Goal: Task Accomplishment & Management: Complete application form

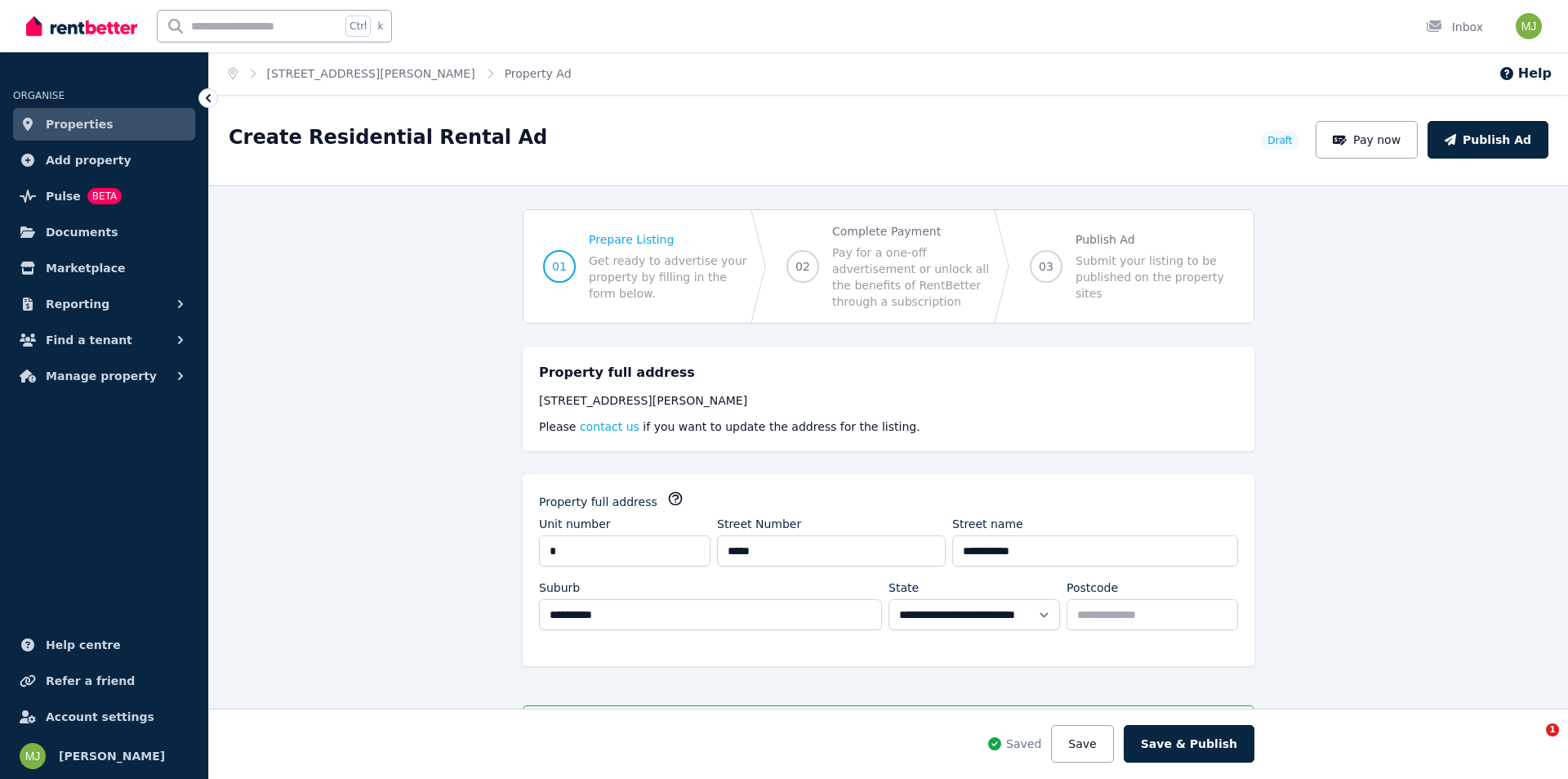
select select "***"
select select "**********"
click at [800, 265] on span "02" at bounding box center [802, 266] width 15 height 16
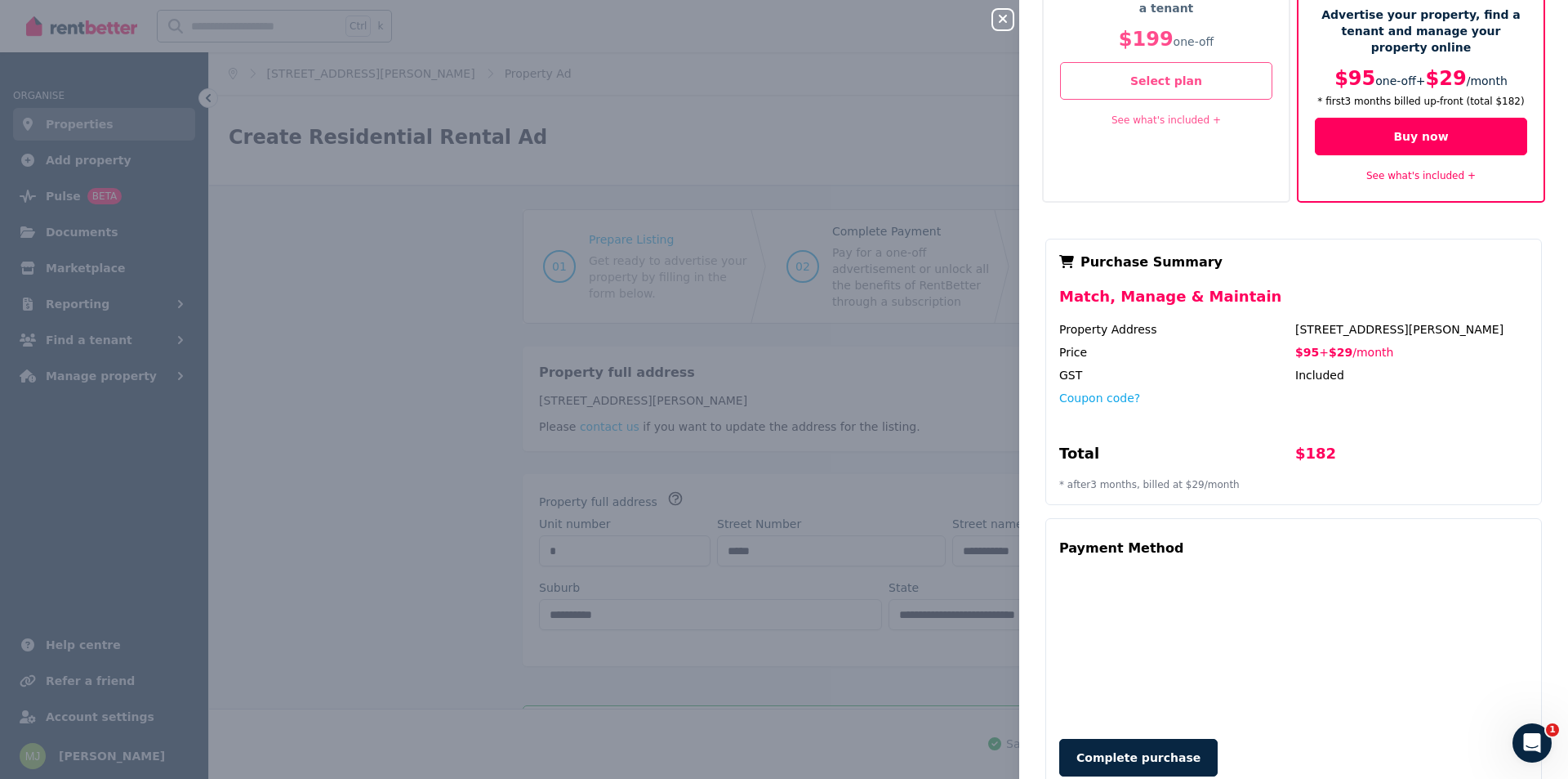
scroll to position [157, 0]
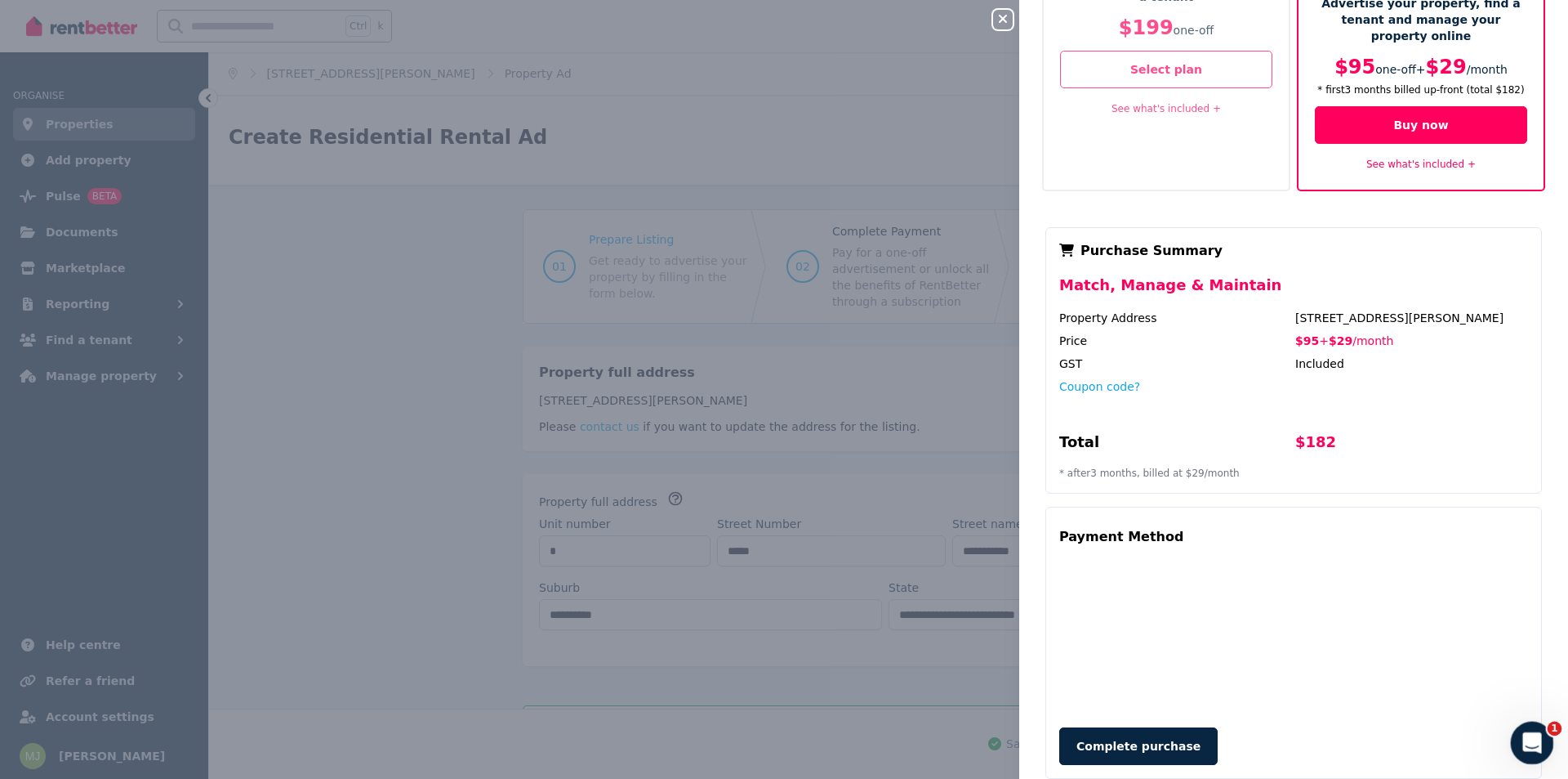
click at [1531, 744] on icon "Open Intercom Messenger" at bounding box center [1529, 740] width 26 height 27
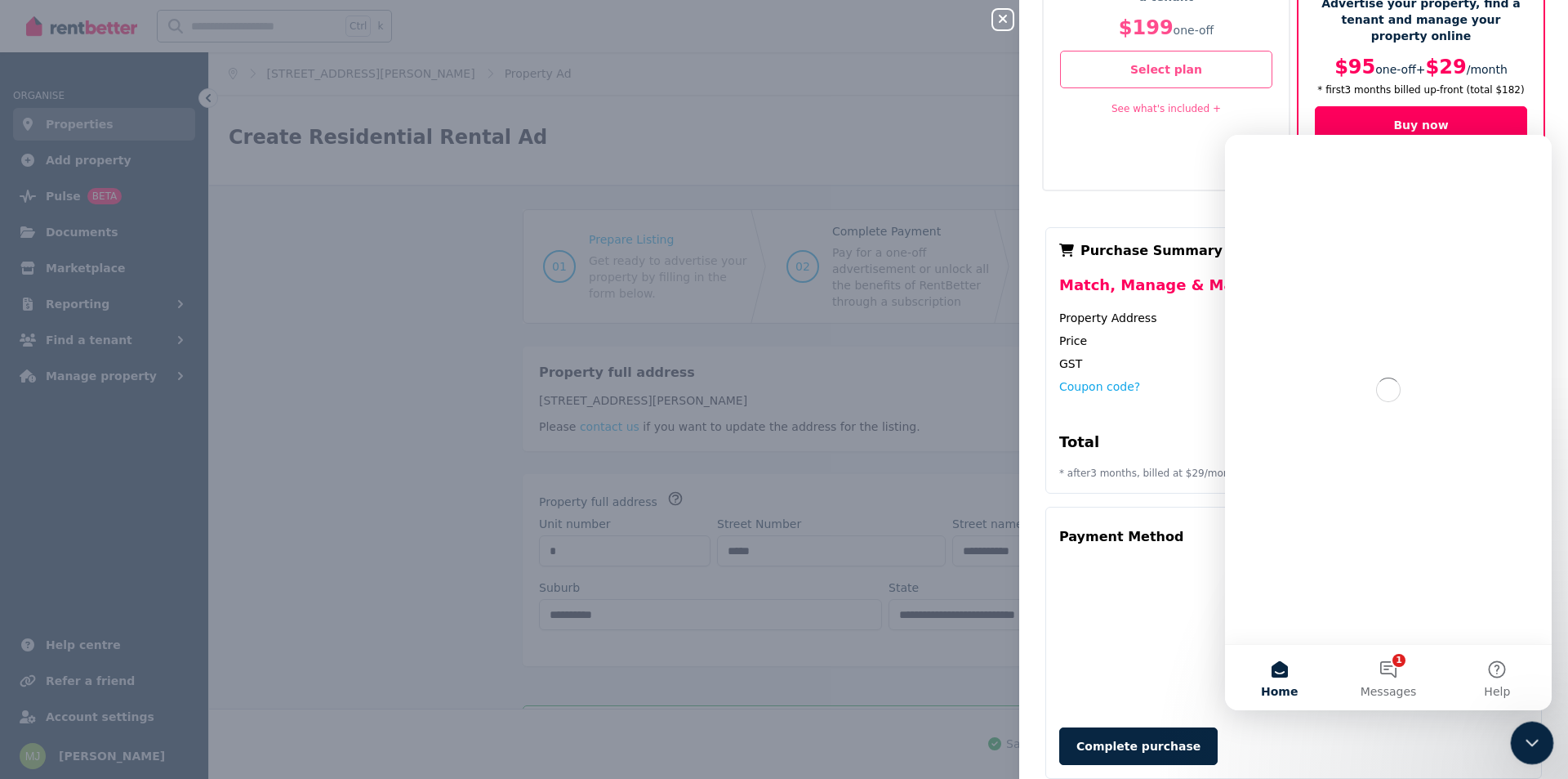
scroll to position [0, 0]
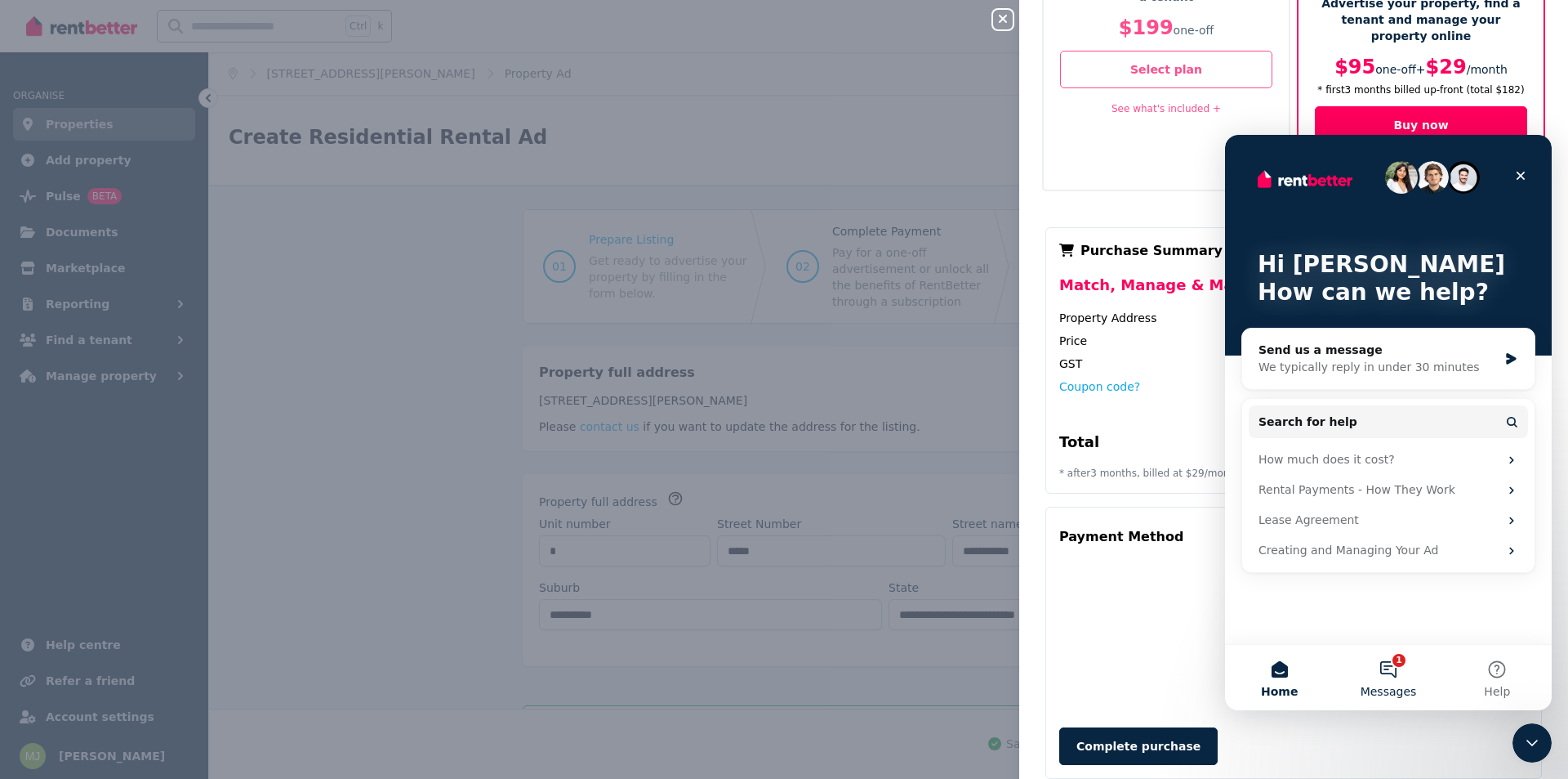
click at [1400, 674] on button "1 Messages" at bounding box center [1387, 677] width 109 height 65
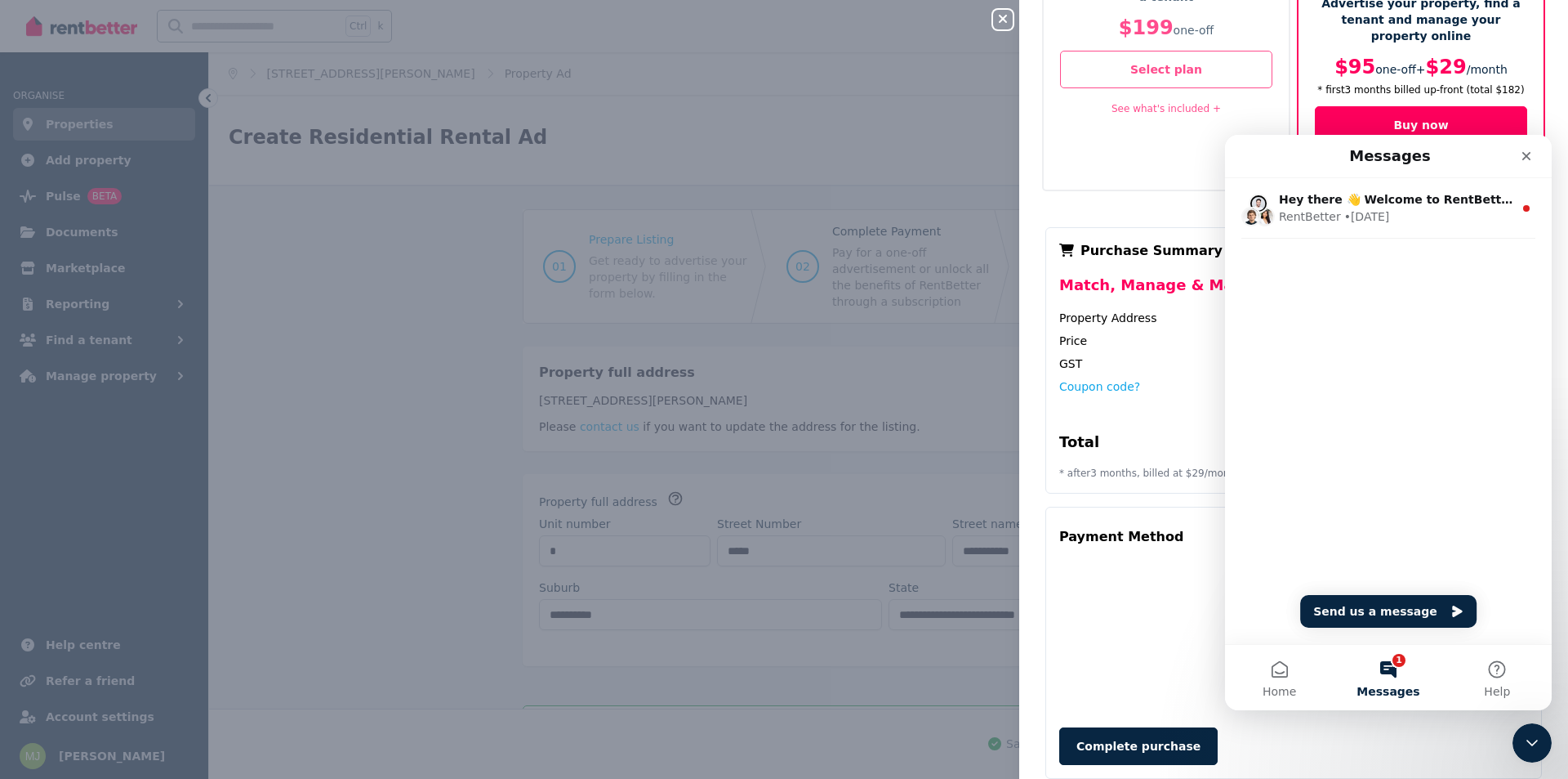
click at [1394, 686] on span "Messages" at bounding box center [1387, 691] width 63 height 12
click at [1283, 679] on button "Home" at bounding box center [1278, 677] width 109 height 65
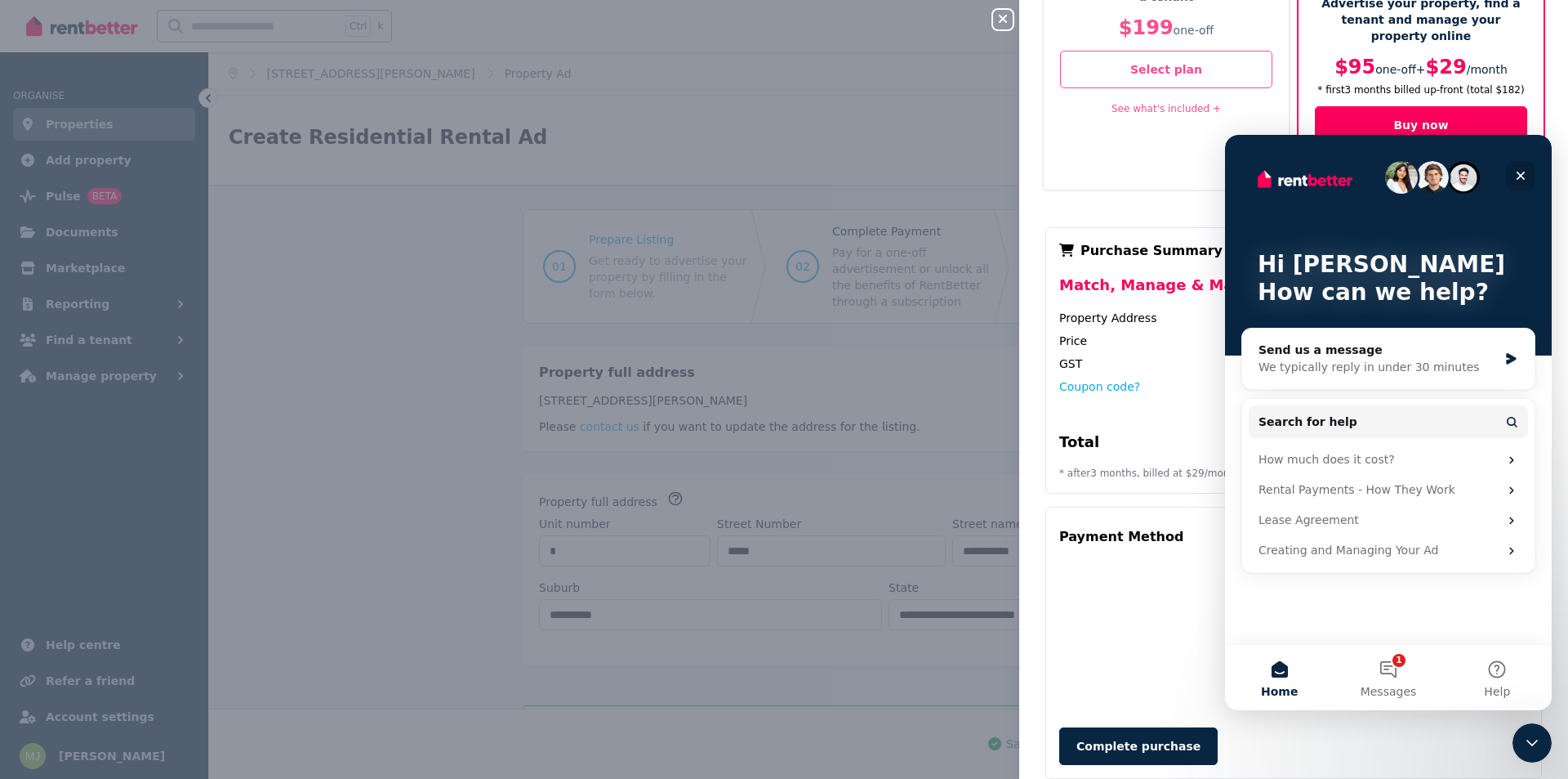
click at [1520, 178] on icon "Close" at bounding box center [1520, 176] width 13 height 13
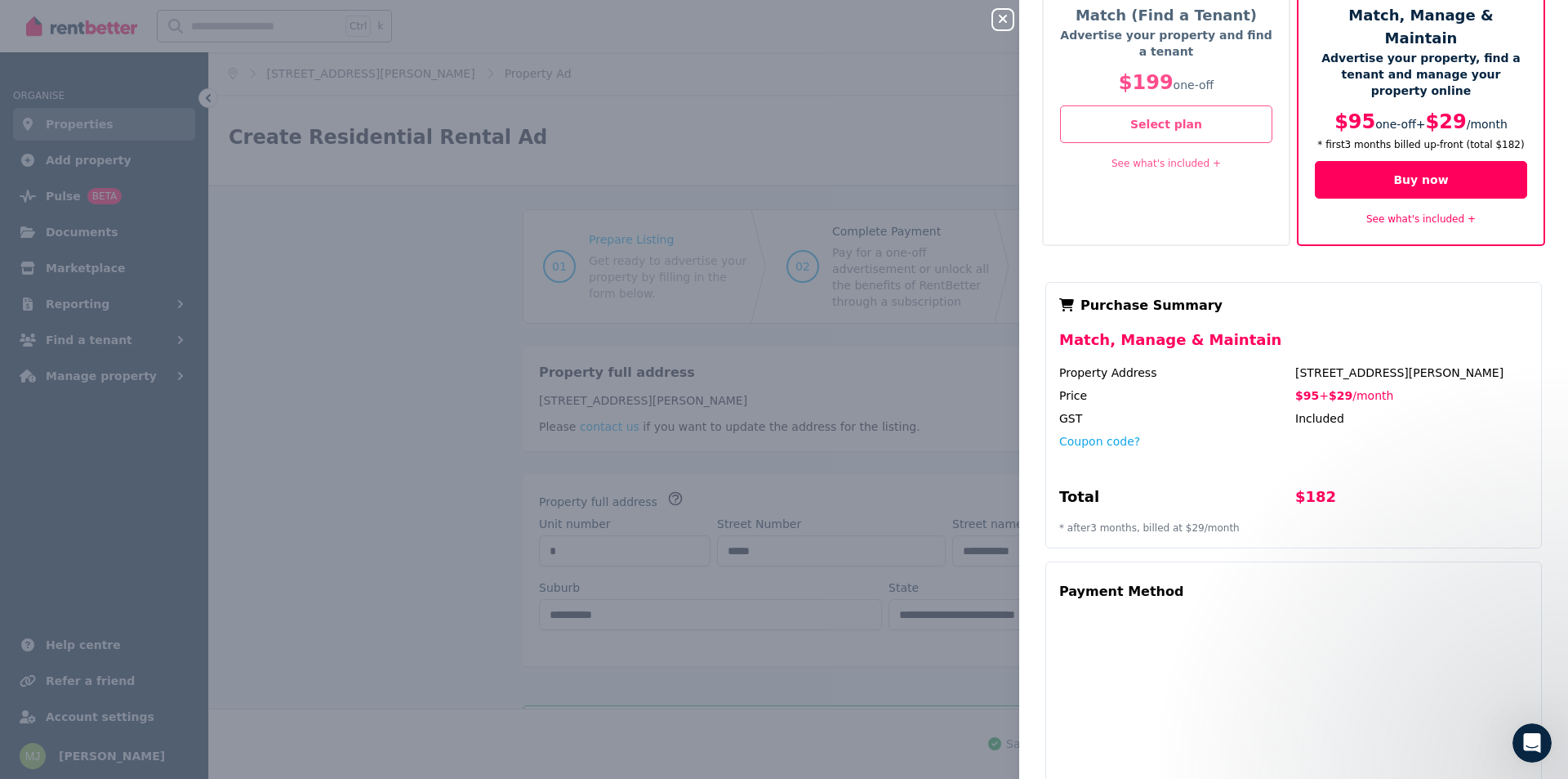
scroll to position [157, 0]
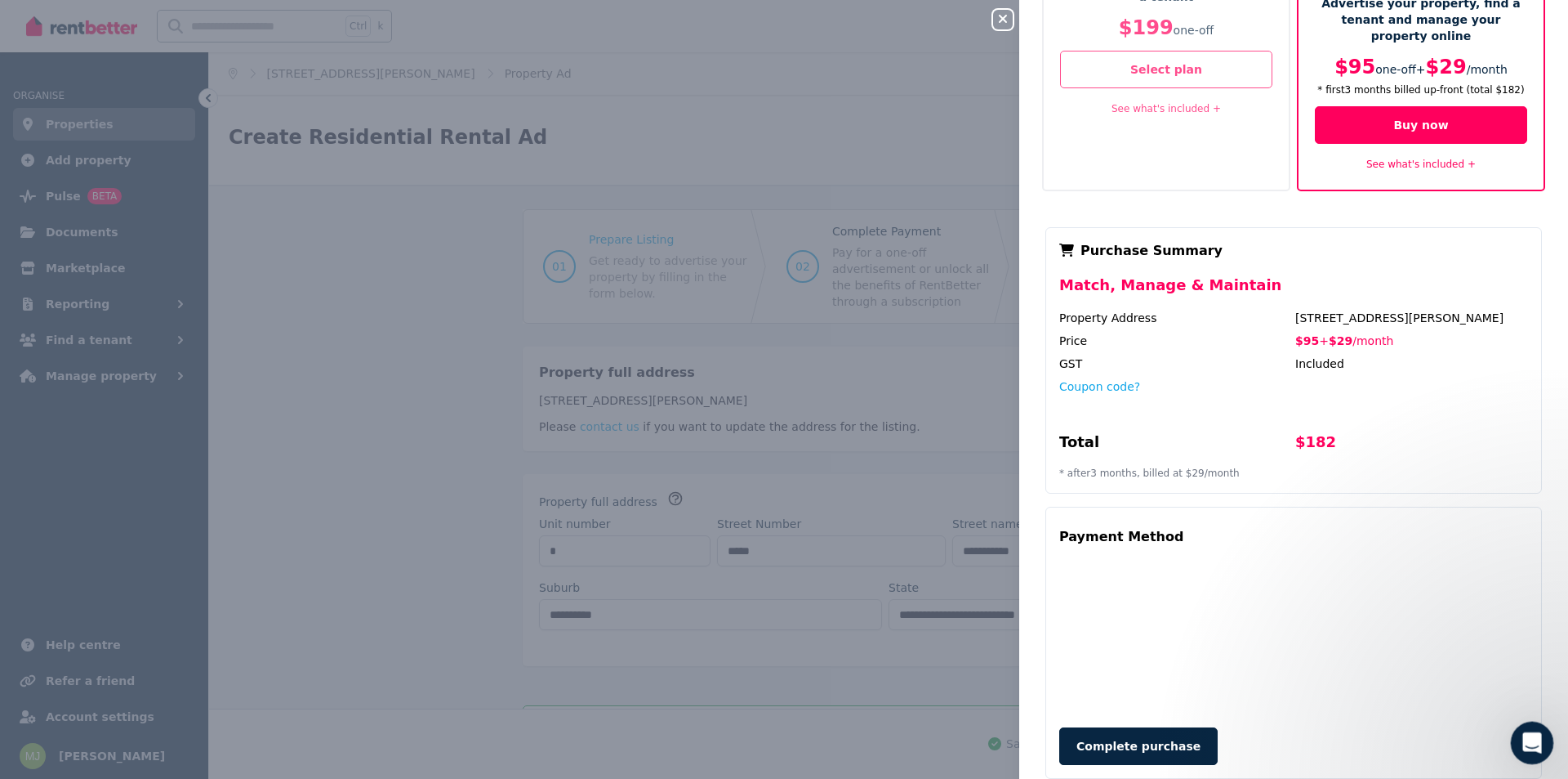
click at [1531, 741] on icon "Open Intercom Messenger" at bounding box center [1529, 740] width 26 height 27
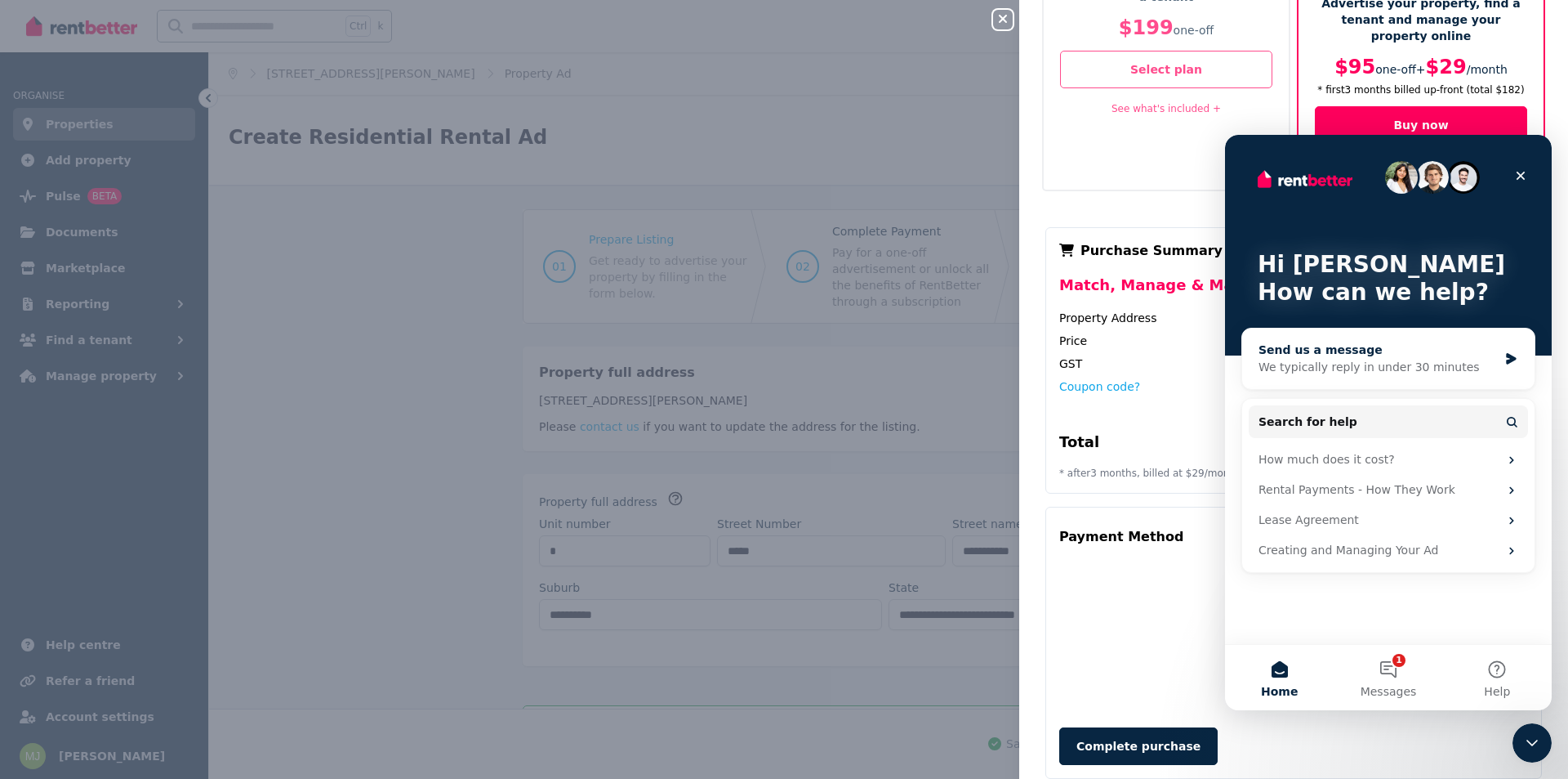
click at [1294, 354] on div "Send us a message" at bounding box center [1378, 350] width 239 height 17
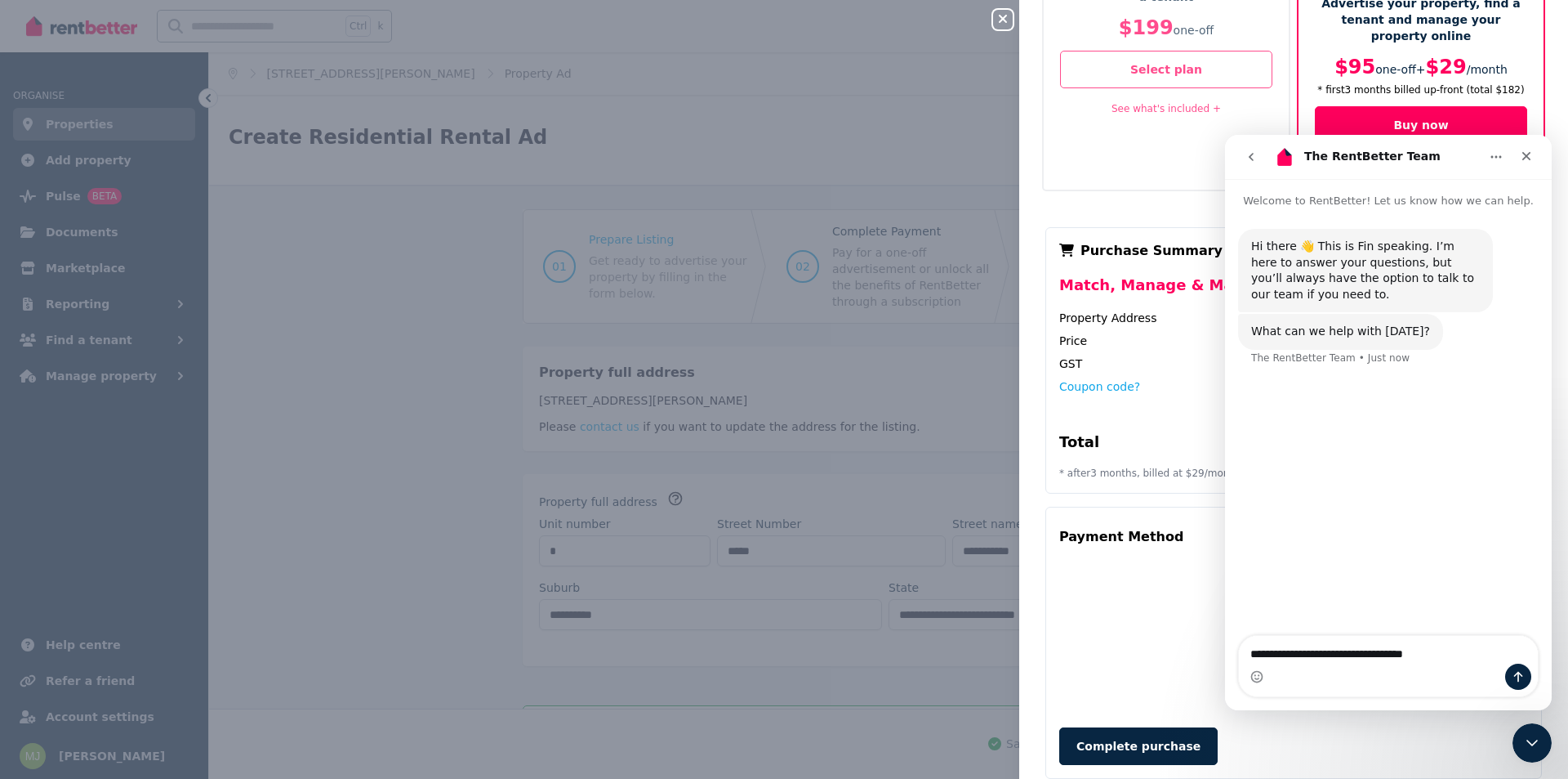
click at [1275, 656] on textarea "**********" at bounding box center [1388, 649] width 299 height 27
click at [1445, 642] on textarea "**********" at bounding box center [1388, 649] width 299 height 27
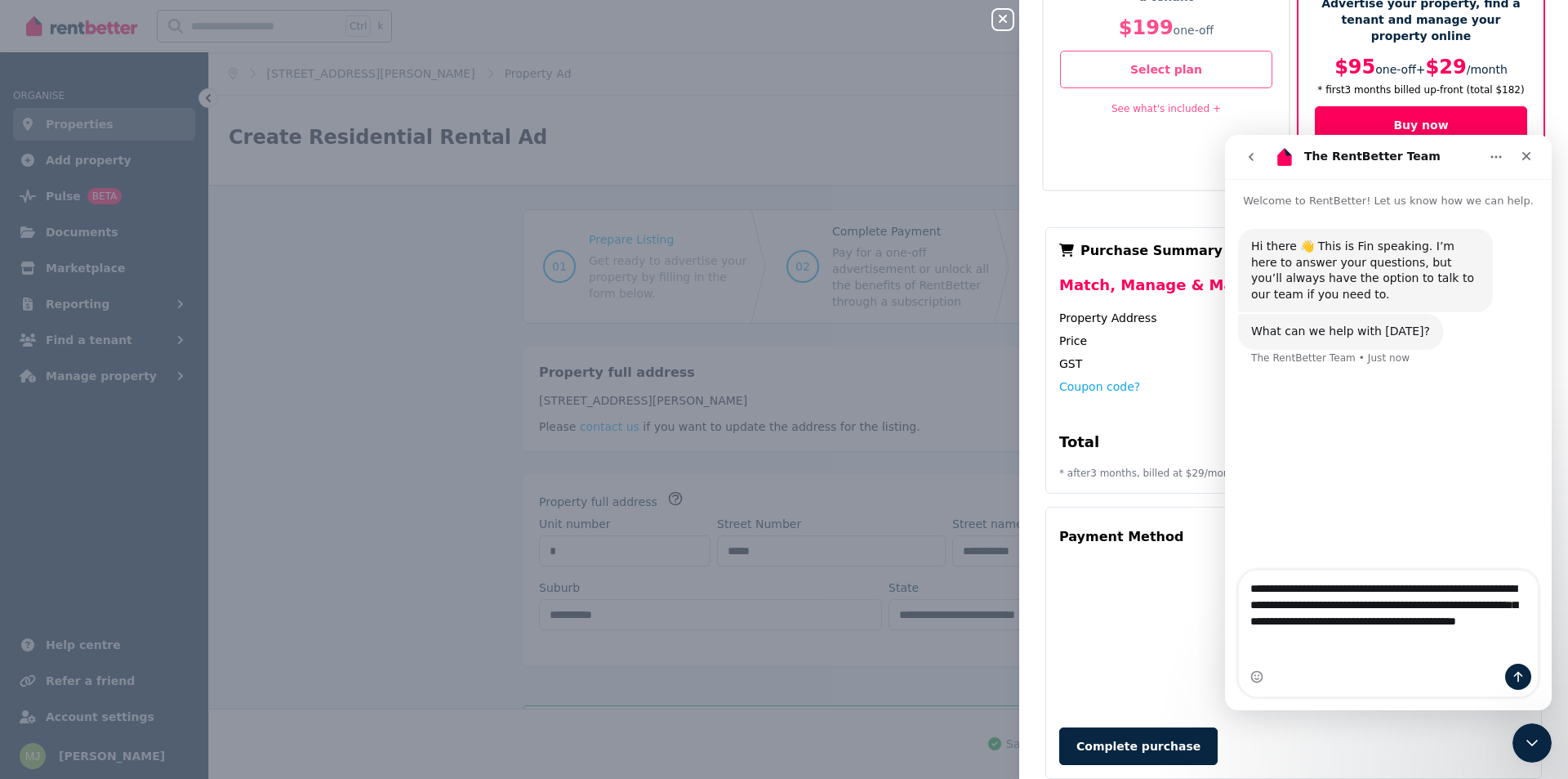
type textarea "**********"
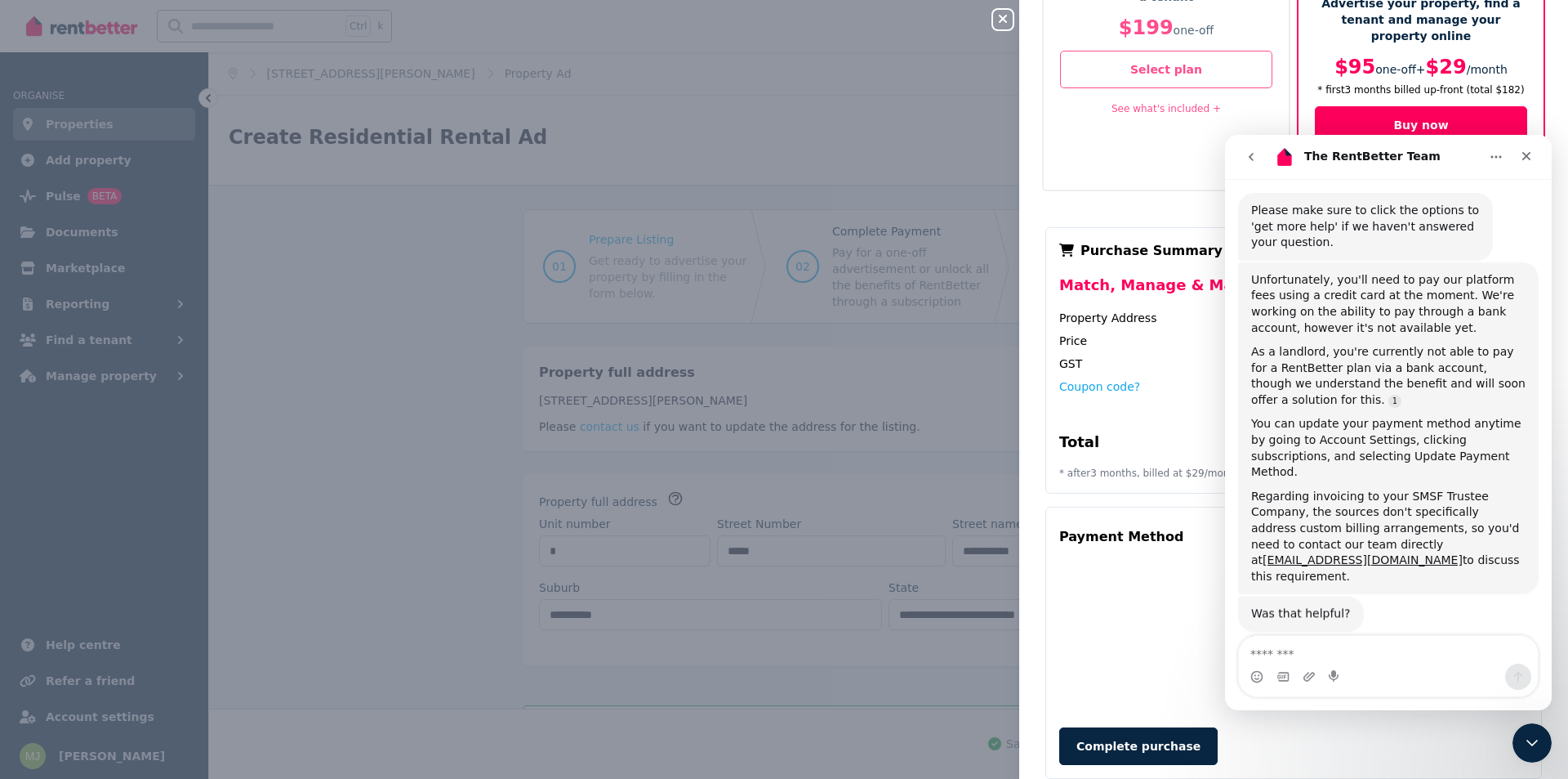
scroll to position [281, 0]
click at [1492, 157] on icon "Home" at bounding box center [1497, 157] width 11 height 3
click at [1349, 424] on div "You can update your payment method anytime by going to Account Settings, clicki…" at bounding box center [1388, 447] width 274 height 64
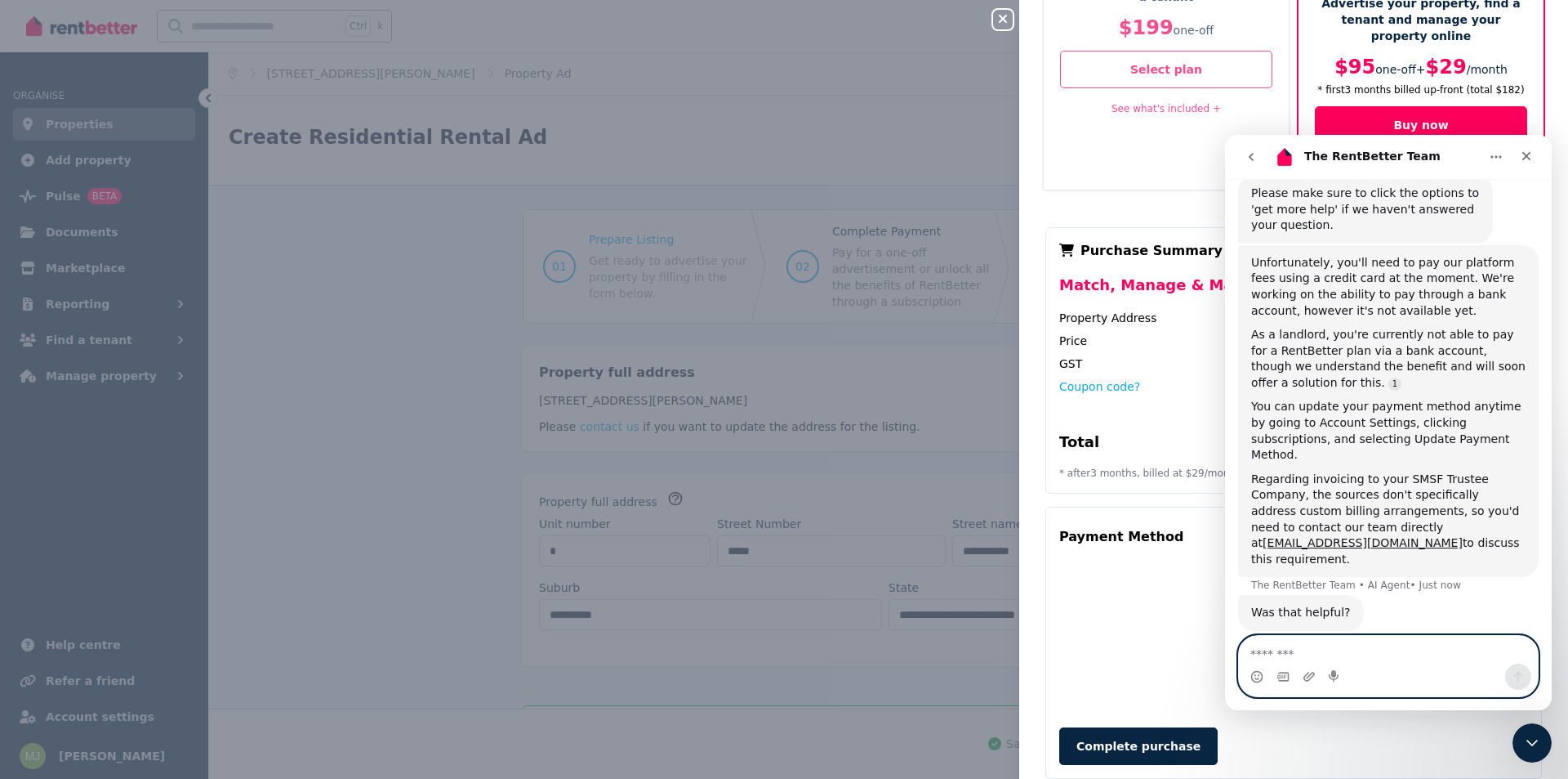
click at [1306, 648] on textarea "Message…" at bounding box center [1388, 649] width 299 height 27
click at [1249, 157] on icon "go back" at bounding box center [1250, 156] width 5 height 8
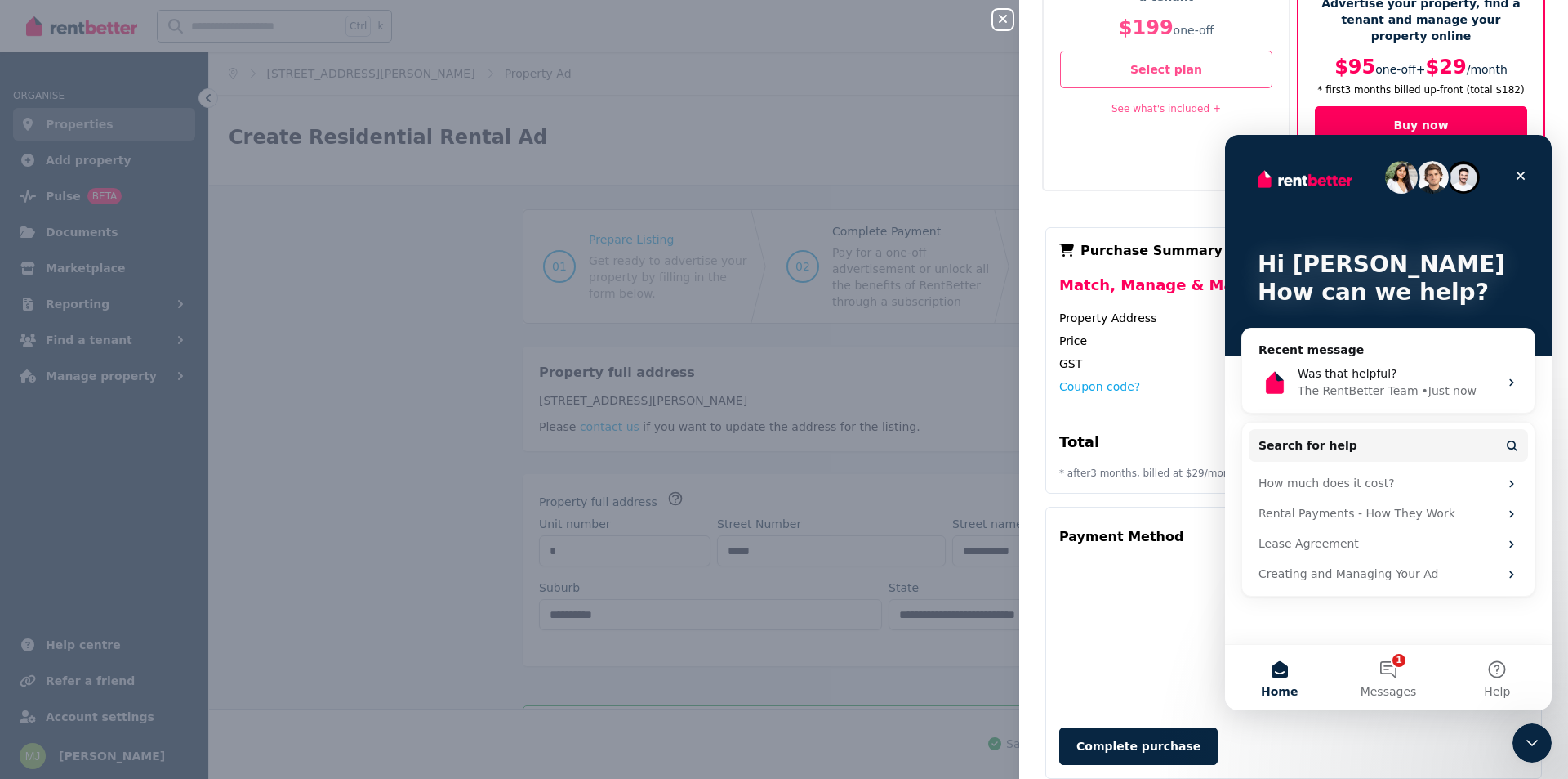
scroll to position [0, 0]
click at [1390, 669] on button "1 Messages" at bounding box center [1387, 677] width 109 height 65
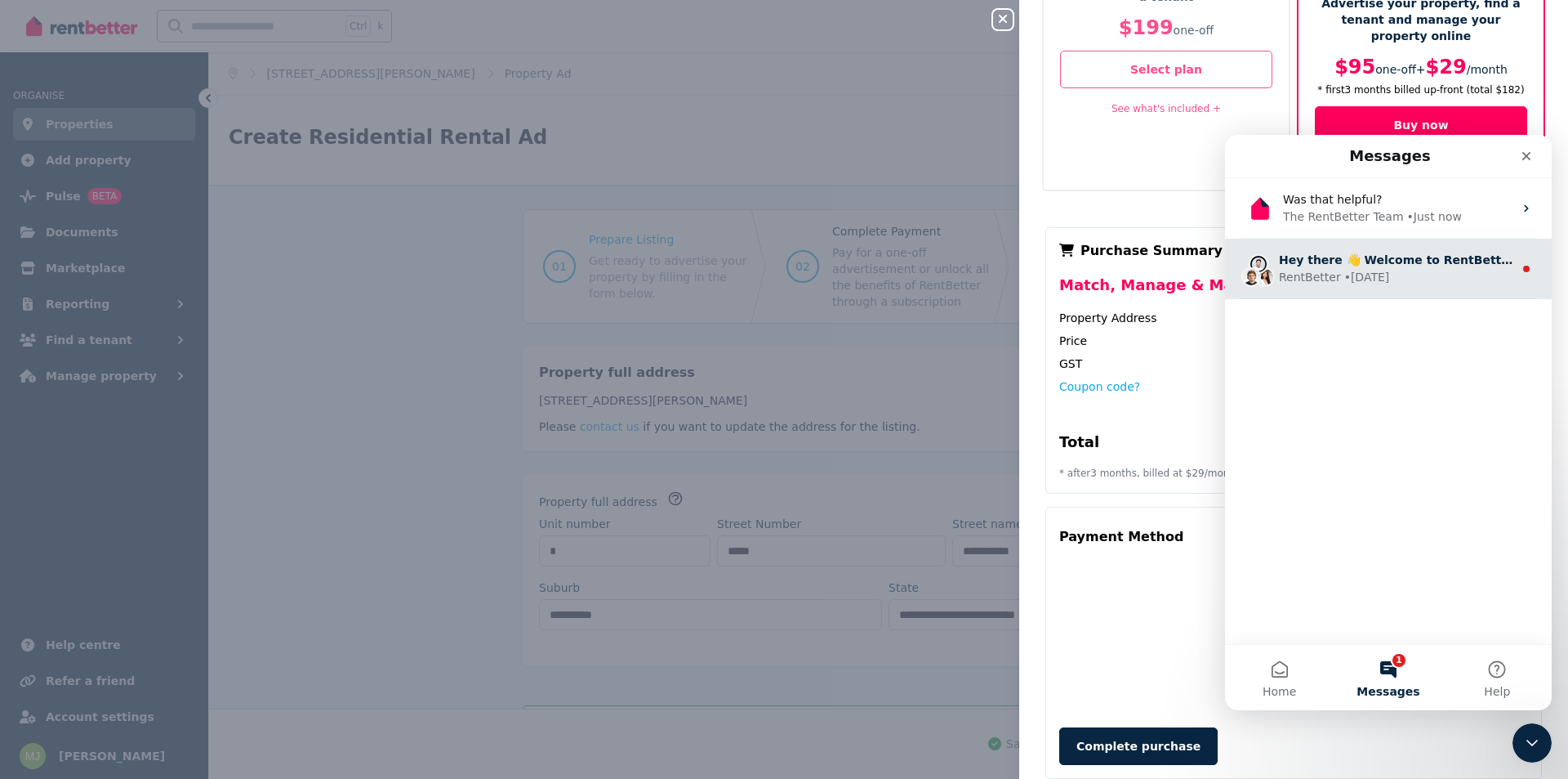
click at [1450, 268] on div "Hey there 👋 Welcome to RentBetter! On RentBetter, taking control and managing y…" at bounding box center [1395, 260] width 234 height 17
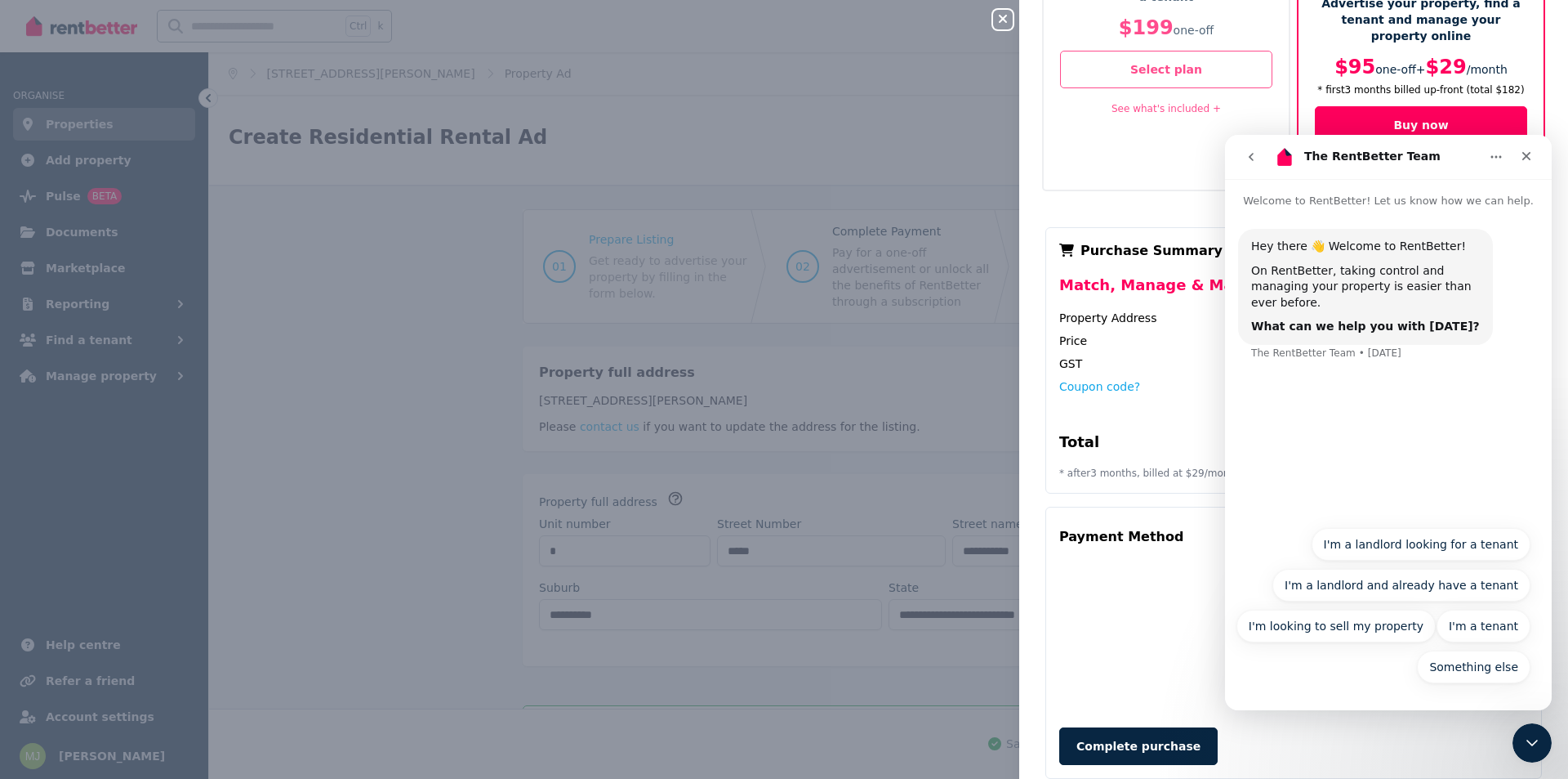
click at [1255, 157] on icon "go back" at bounding box center [1251, 156] width 13 height 13
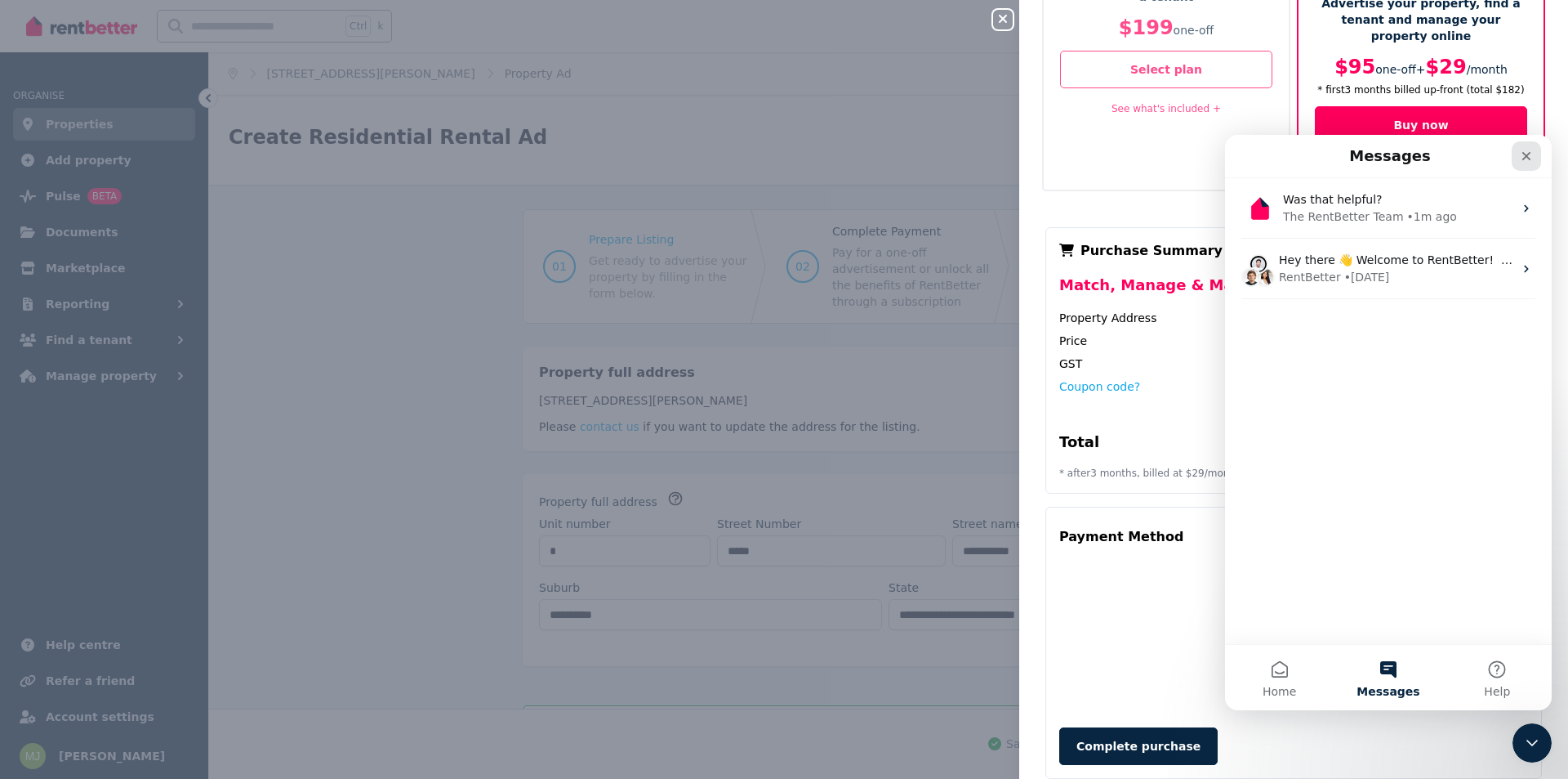
drag, startPoint x: 1524, startPoint y: 147, endPoint x: 2749, endPoint y: 292, distance: 1233.6
click at [1524, 147] on div "Close" at bounding box center [1526, 156] width 29 height 29
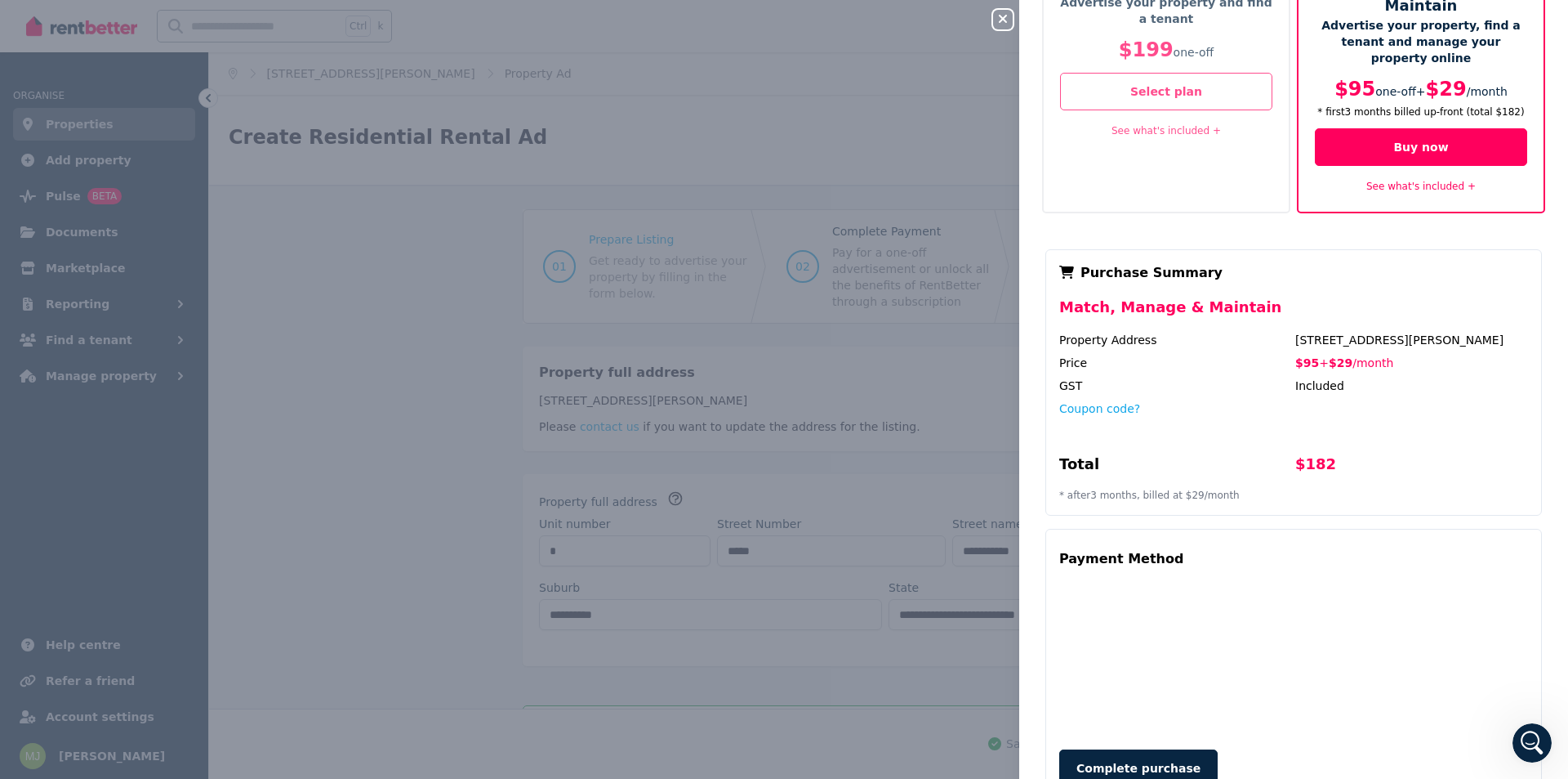
scroll to position [157, 0]
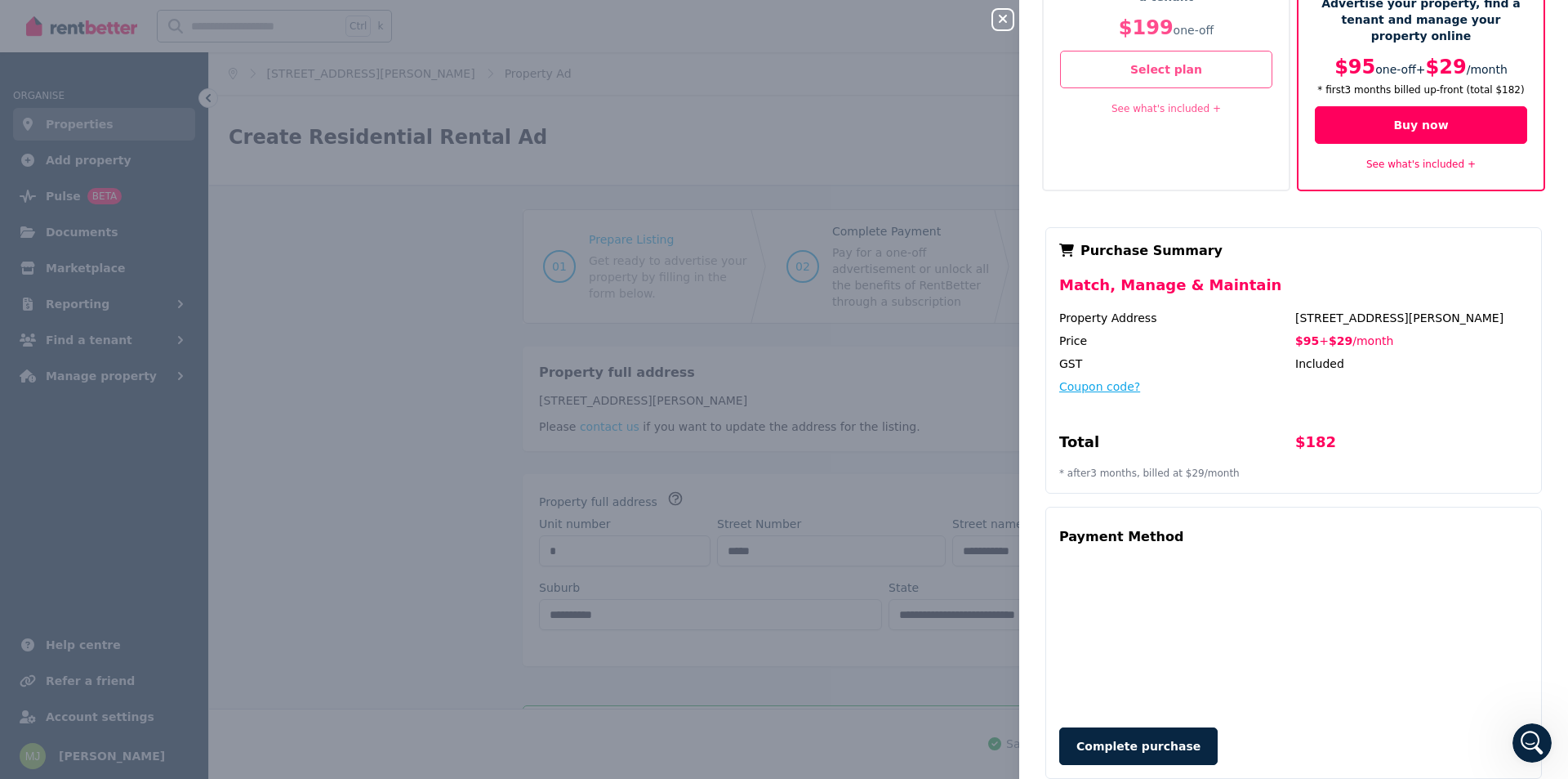
click at [1089, 379] on button "Coupon code?" at bounding box center [1099, 387] width 80 height 16
click at [1085, 391] on input "text" at bounding box center [1170, 401] width 221 height 21
click at [1089, 337] on div "Property Address [STREET_ADDRESS] Price $95 + $29 / month GST Included Coupon C…" at bounding box center [1293, 395] width 469 height 170
click at [1118, 431] on div "Total" at bounding box center [1175, 445] width 233 height 29
click at [1531, 747] on icon "Open Intercom Messenger" at bounding box center [1529, 740] width 26 height 27
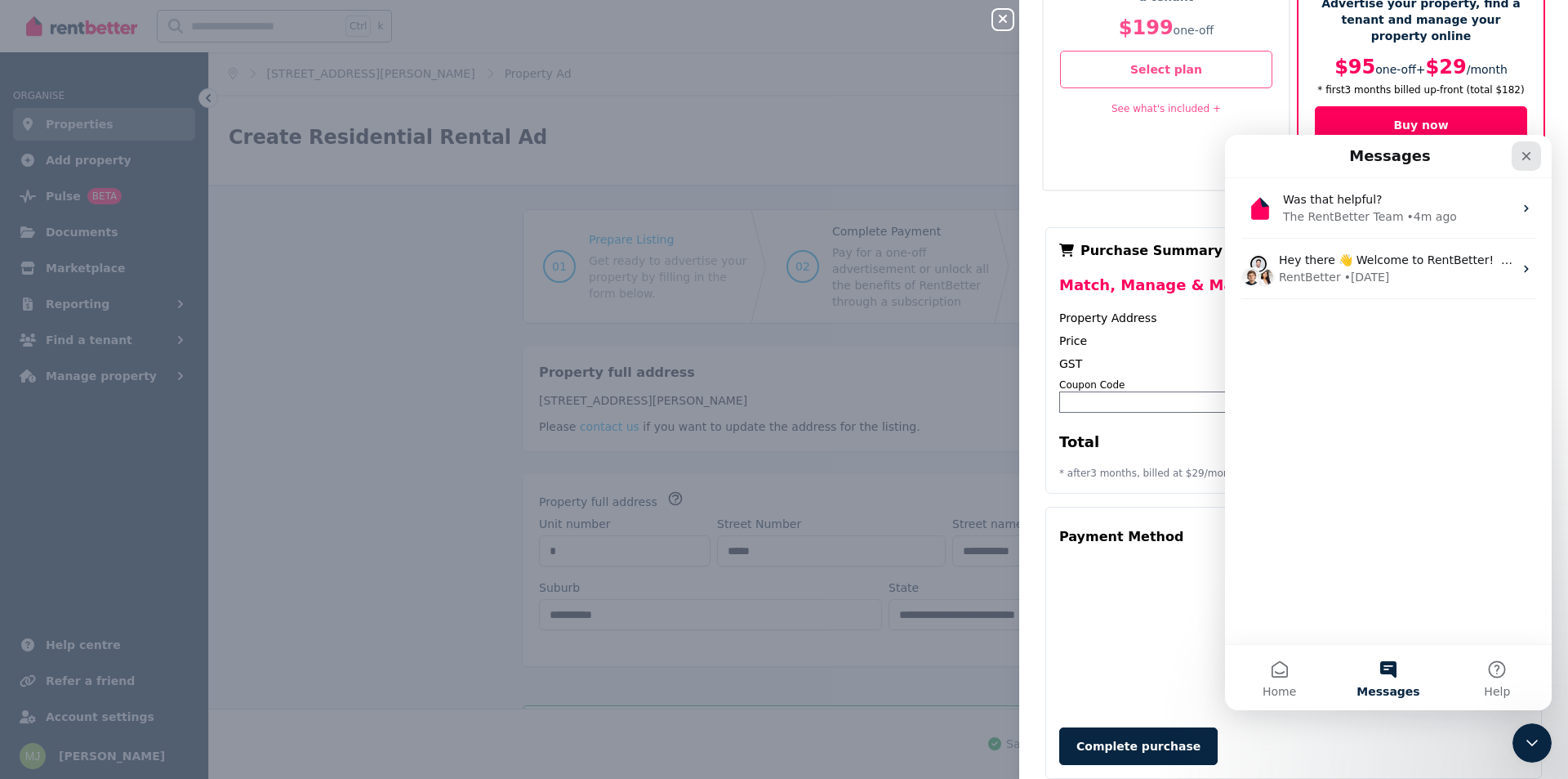
click at [1525, 155] on icon "Close" at bounding box center [1527, 156] width 9 height 9
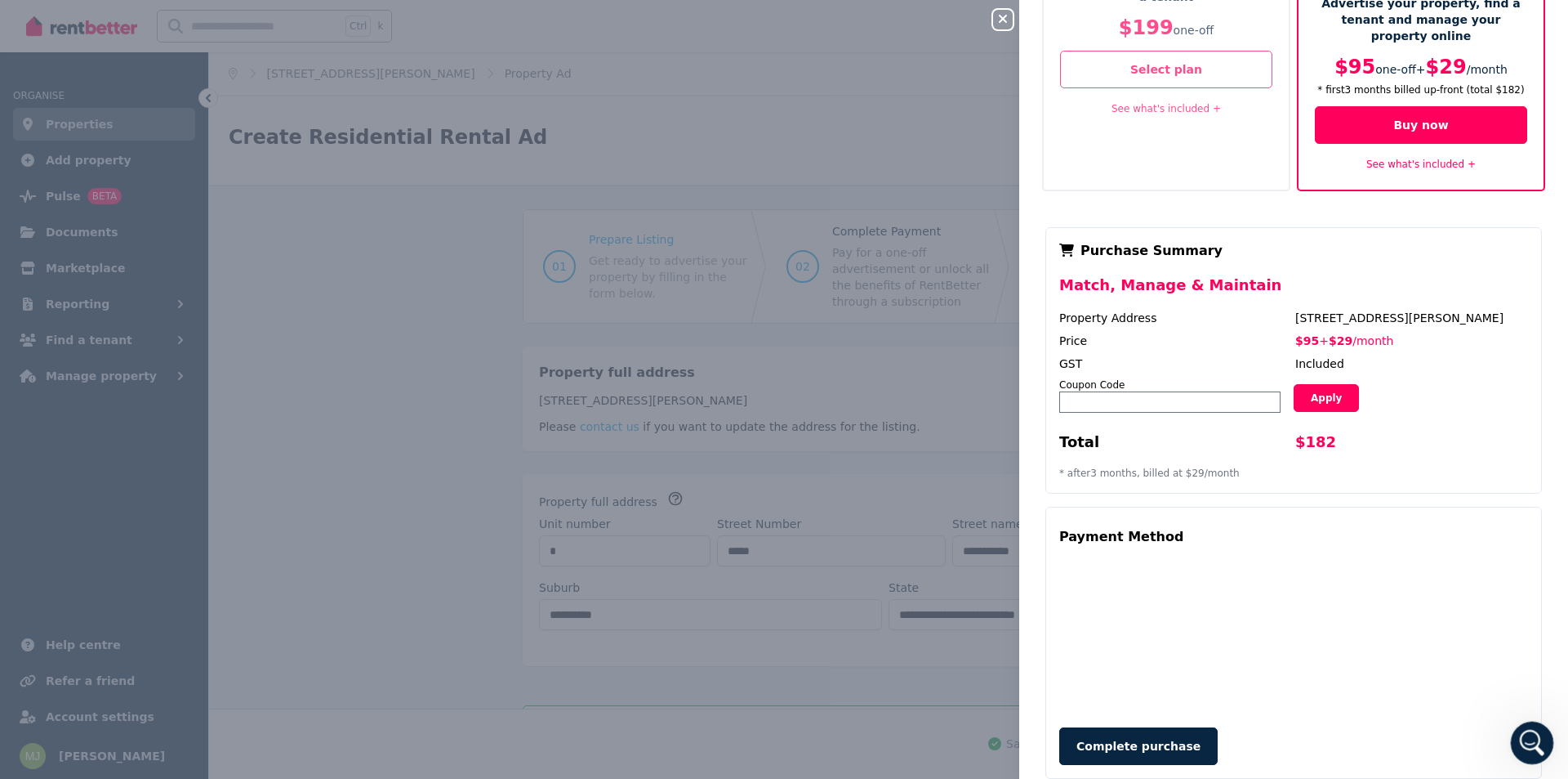
click at [1532, 742] on icon "Open Intercom Messenger" at bounding box center [1529, 740] width 26 height 27
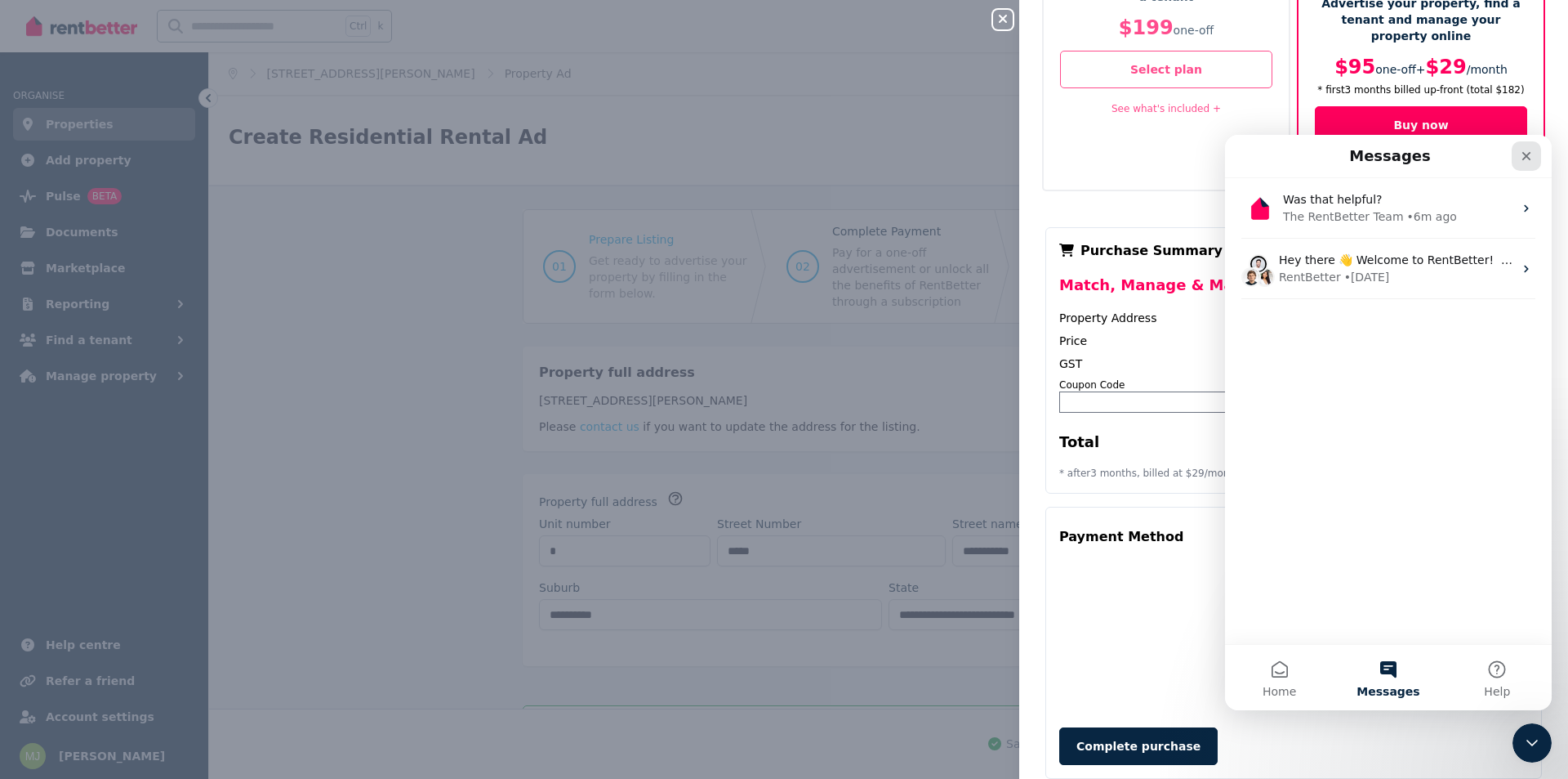
click at [1524, 157] on icon "Close" at bounding box center [1527, 156] width 9 height 9
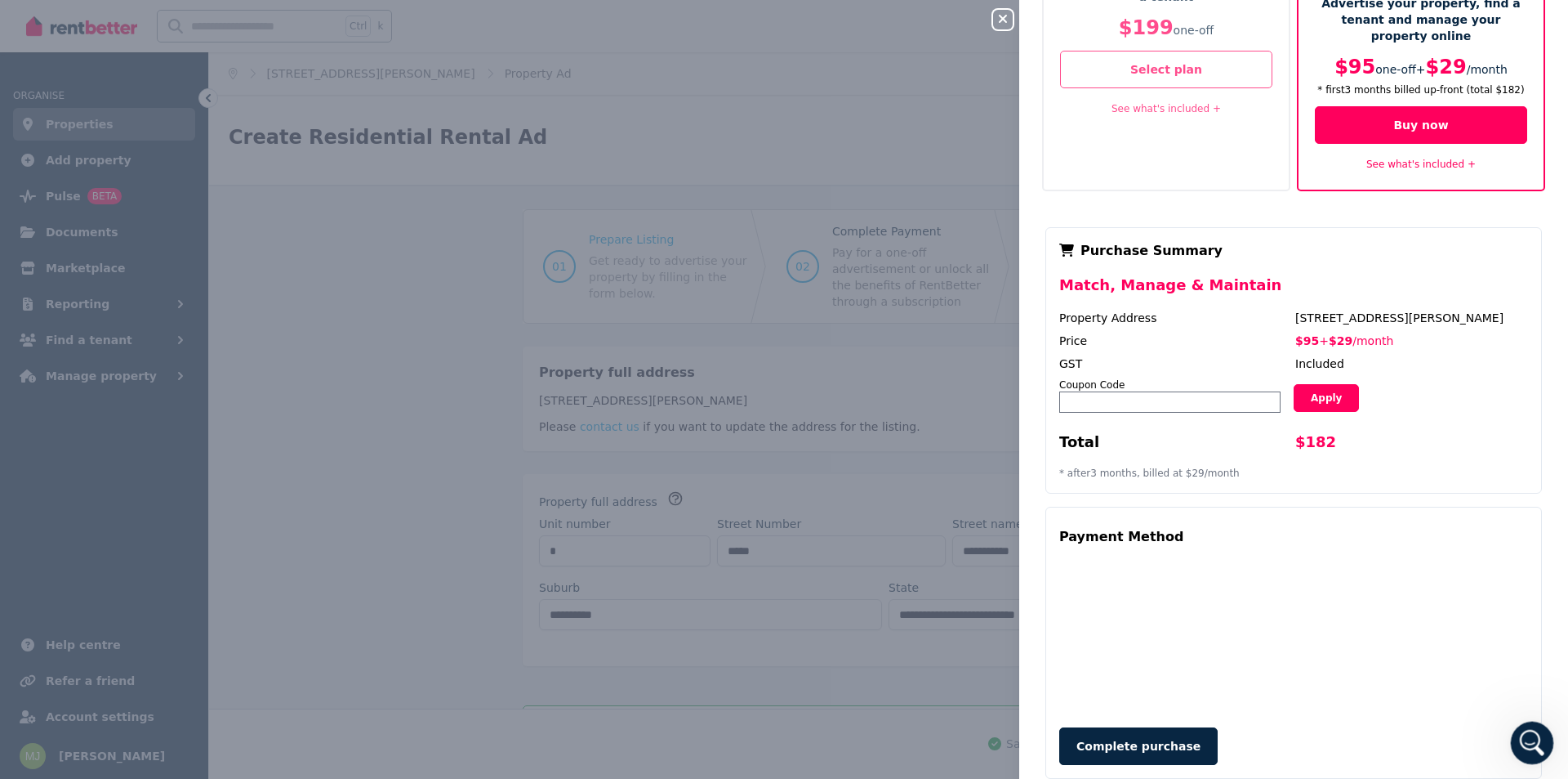
click at [1531, 741] on icon "Open Intercom Messenger" at bounding box center [1529, 740] width 26 height 27
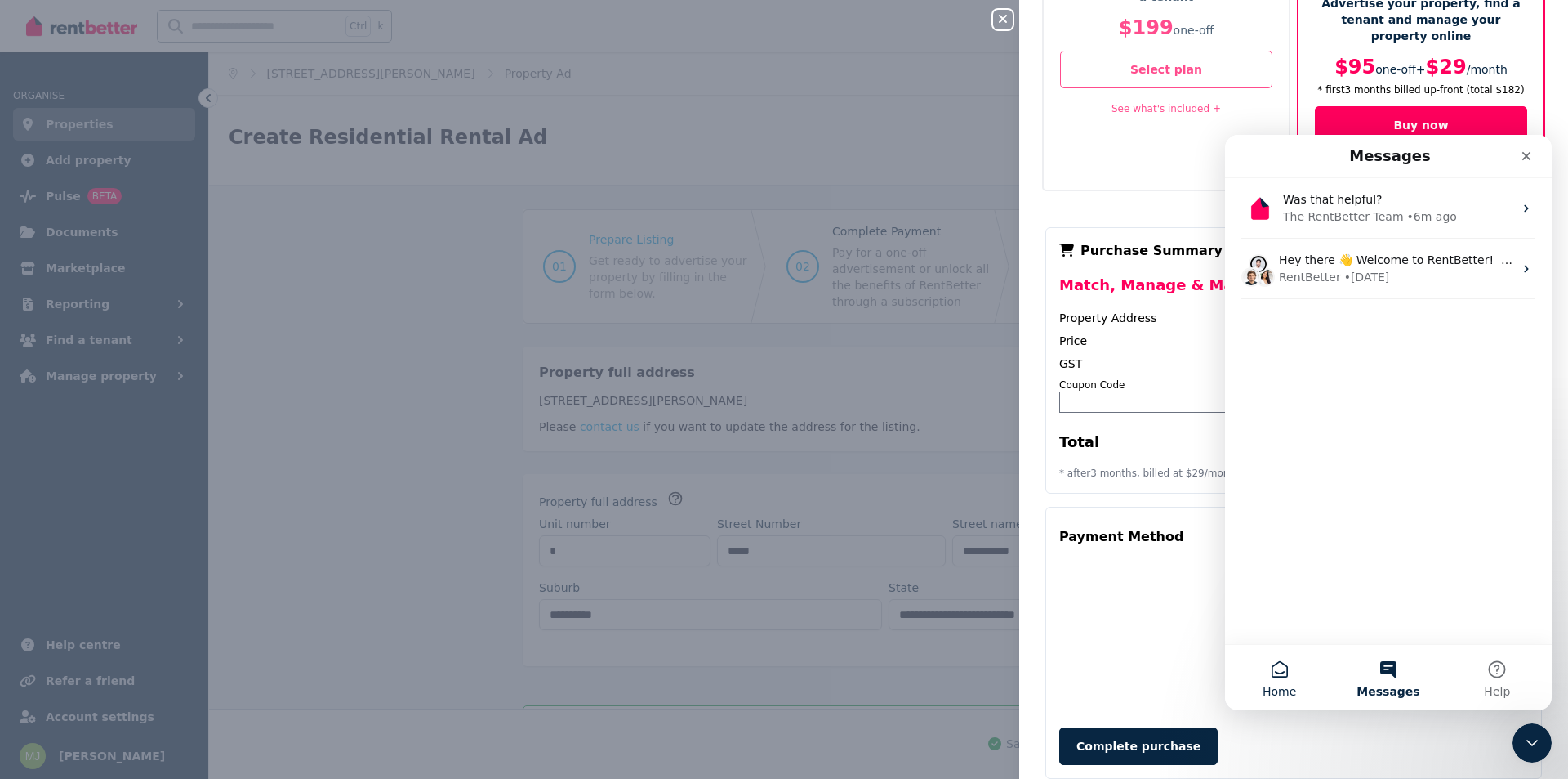
click at [1283, 674] on button "Home" at bounding box center [1278, 677] width 109 height 65
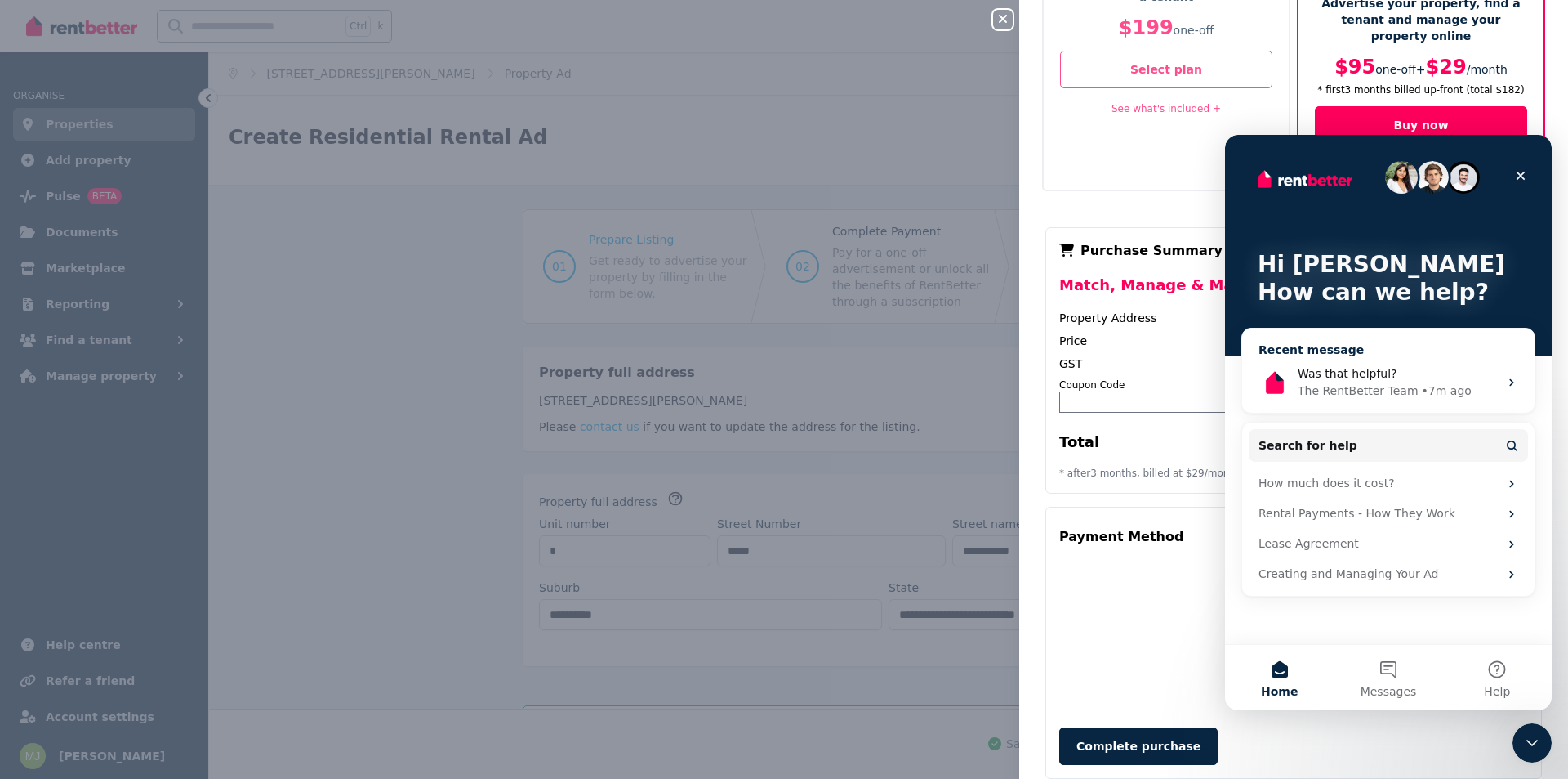
click at [1408, 376] on div "Was that helpful?" at bounding box center [1398, 373] width 201 height 17
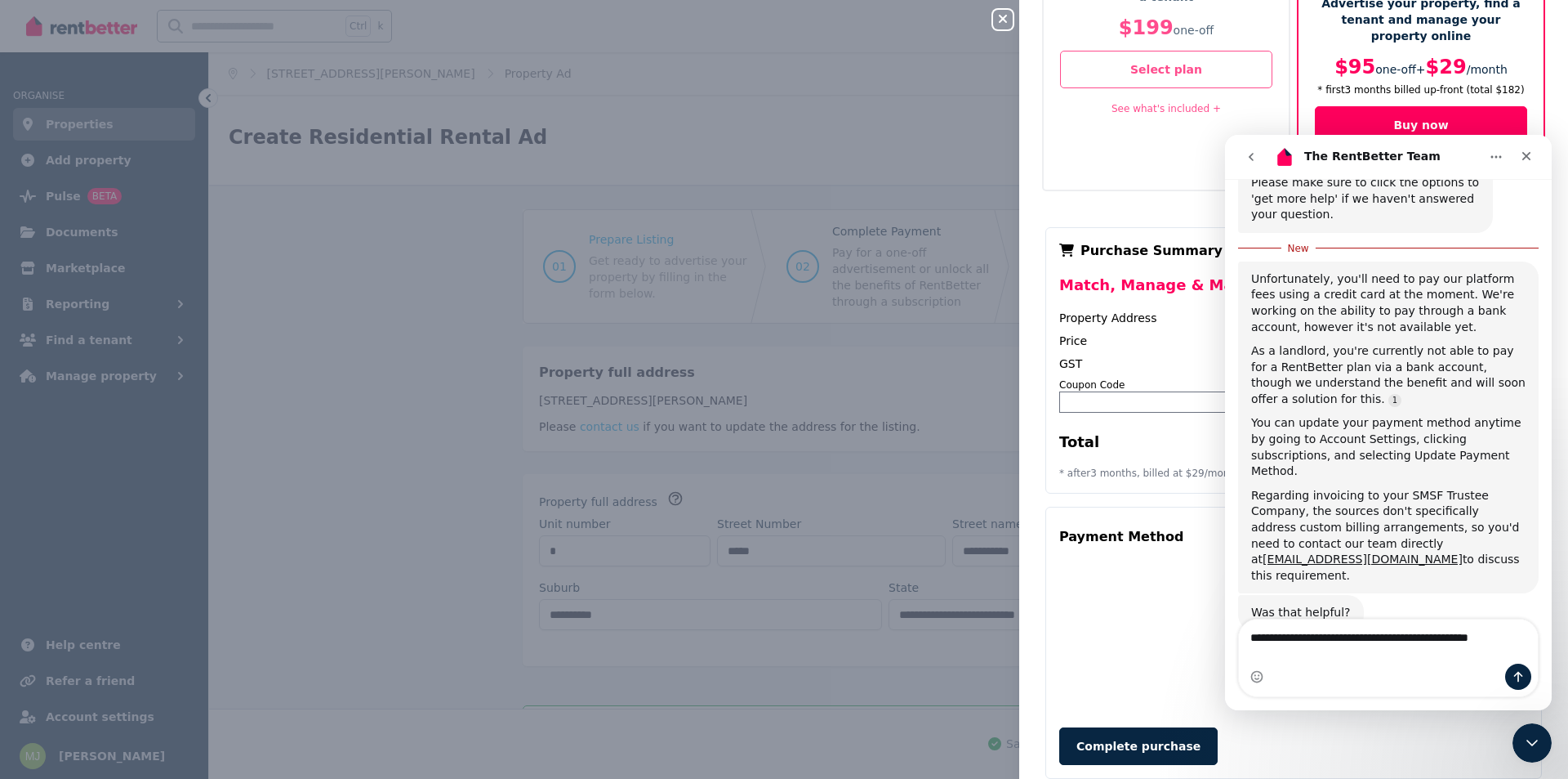
scroll to position [325, 0]
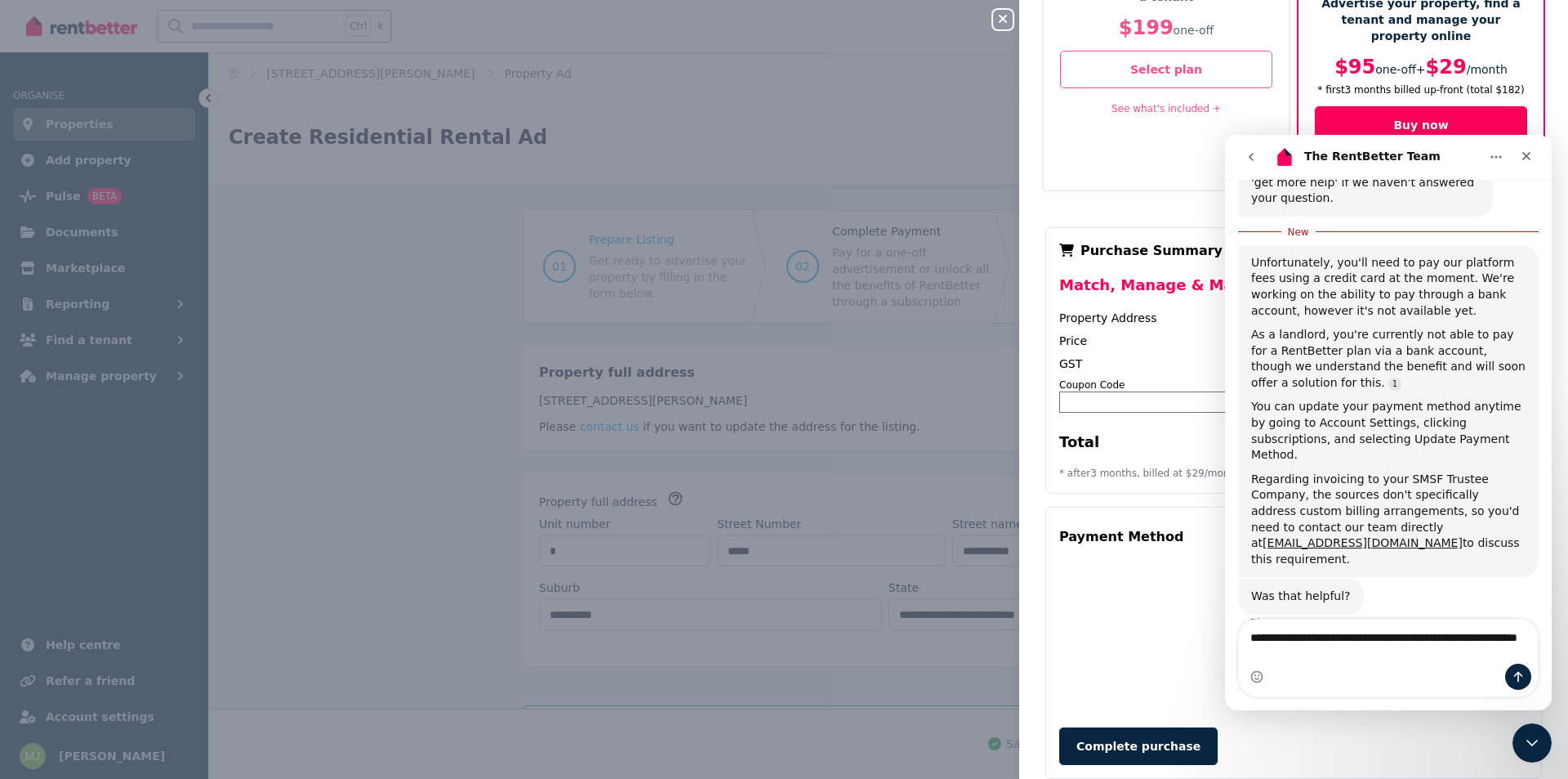
click at [1277, 656] on textarea "**********" at bounding box center [1388, 641] width 299 height 44
type textarea "**********"
click at [1513, 675] on icon "Send a message…" at bounding box center [1518, 677] width 13 height 13
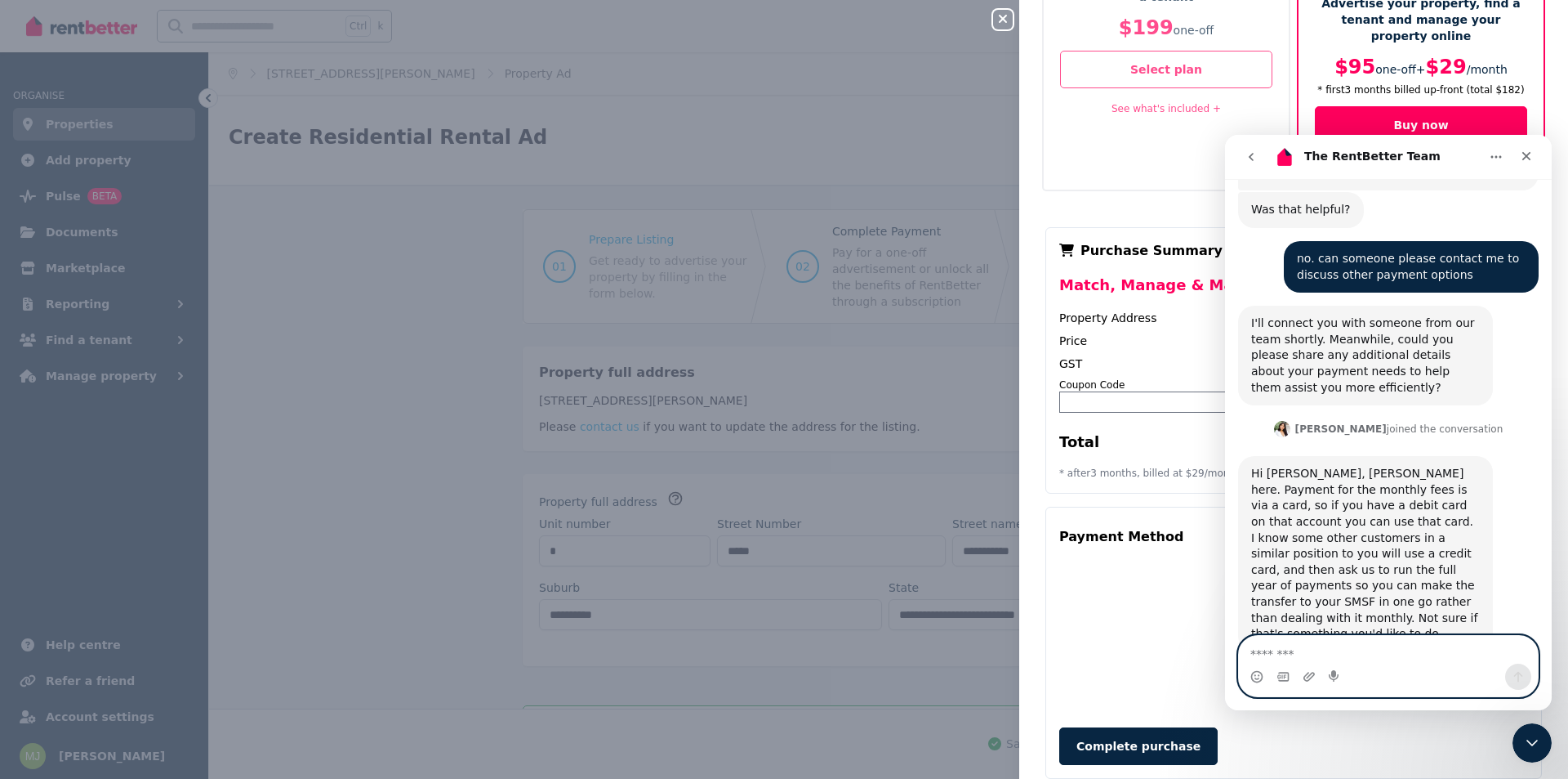
scroll to position [688, 0]
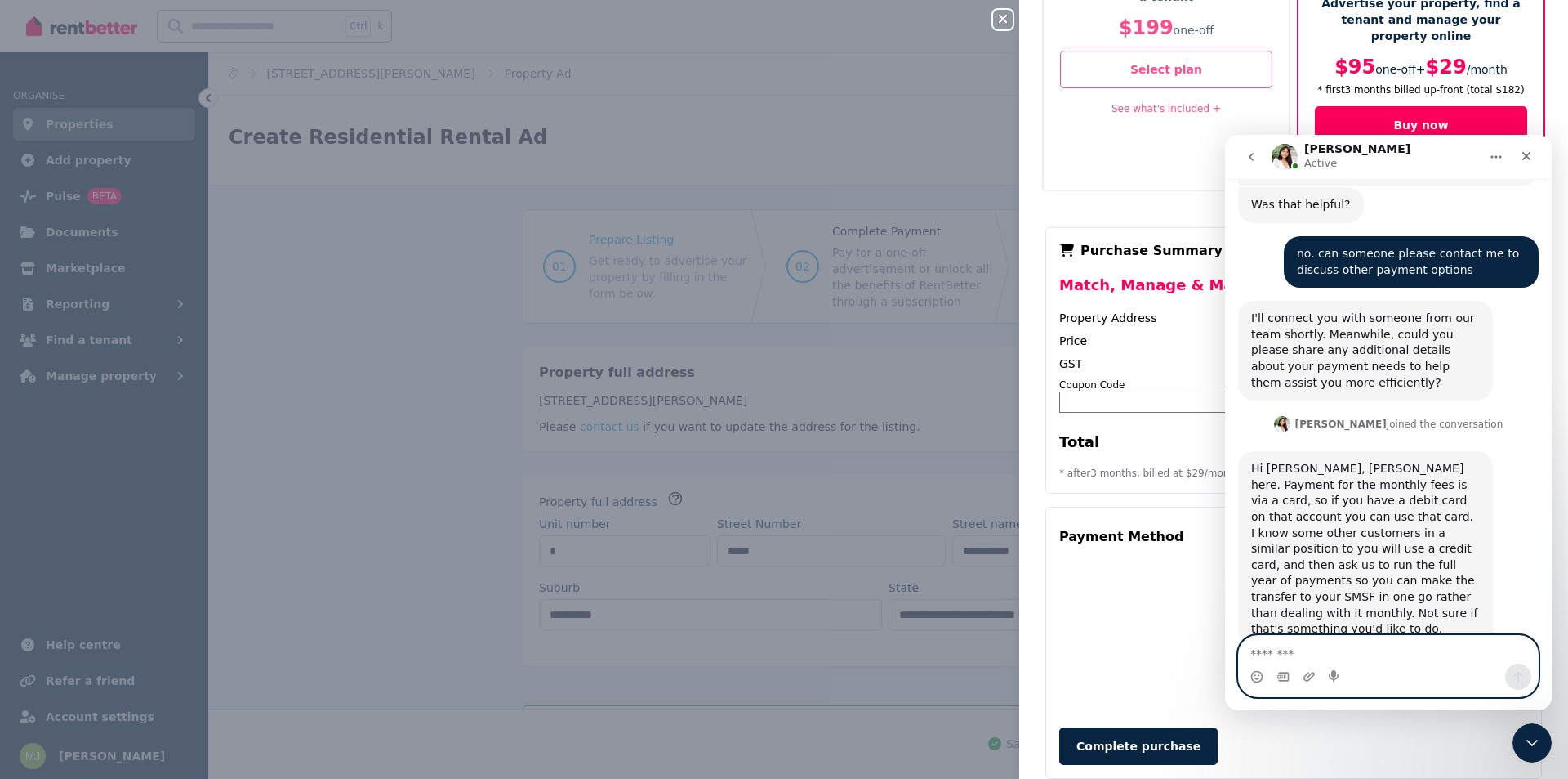
click at [1275, 651] on textarea "Message…" at bounding box center [1388, 649] width 299 height 27
type textarea "*"
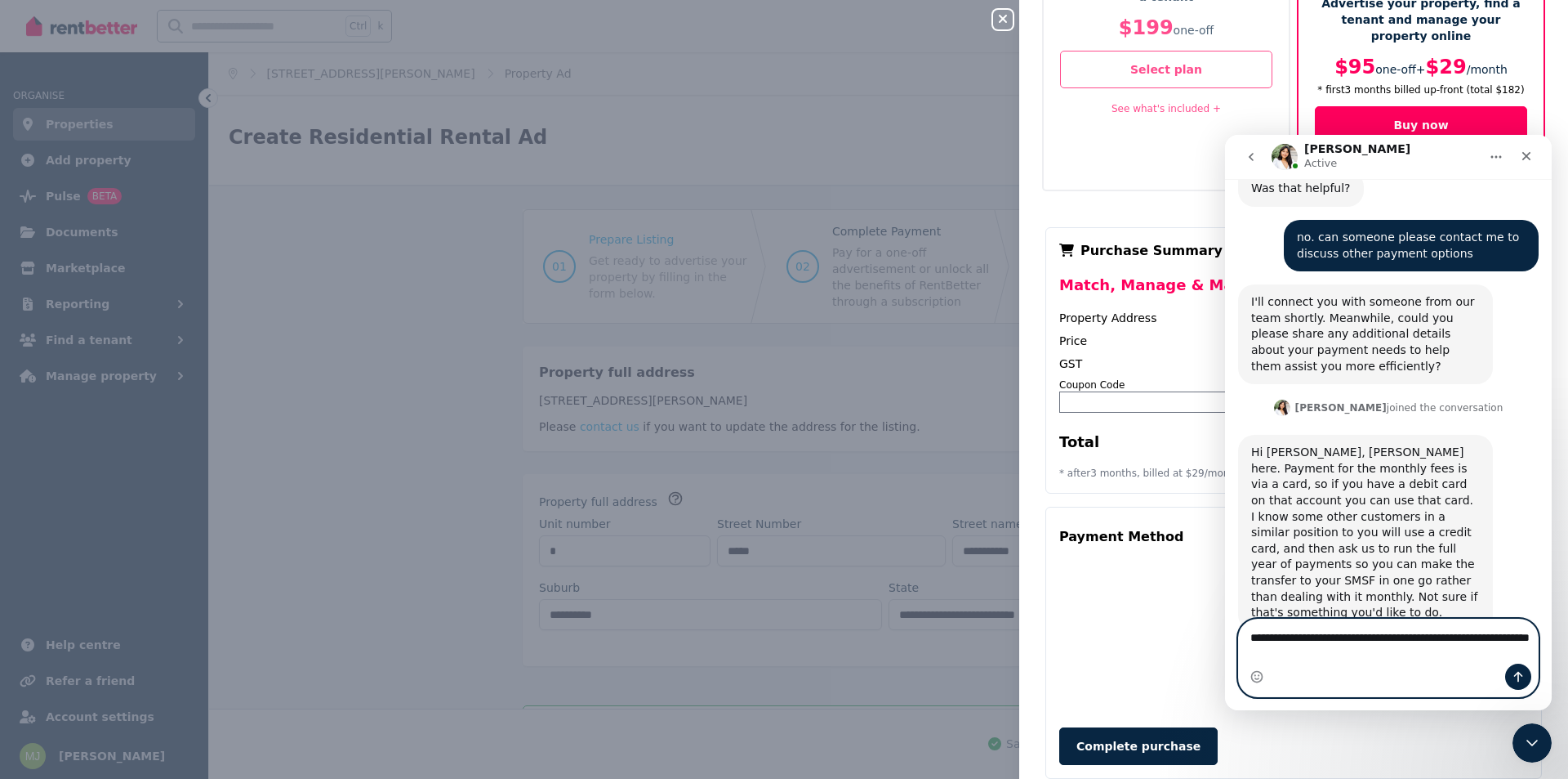
type textarea "**********"
click at [1510, 677] on button "Send a message…" at bounding box center [1518, 677] width 26 height 27
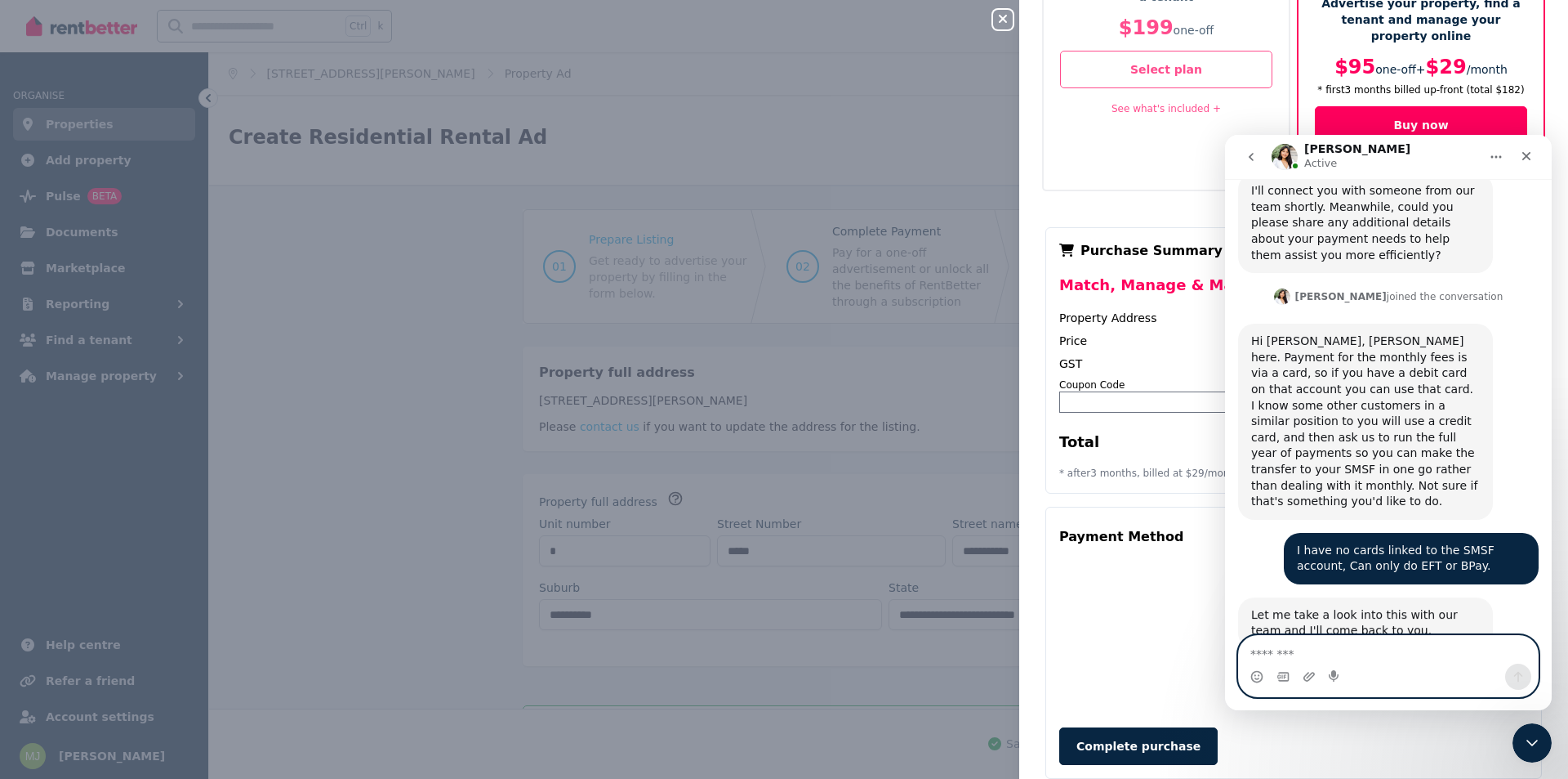
scroll to position [817, 0]
type textarea "******"
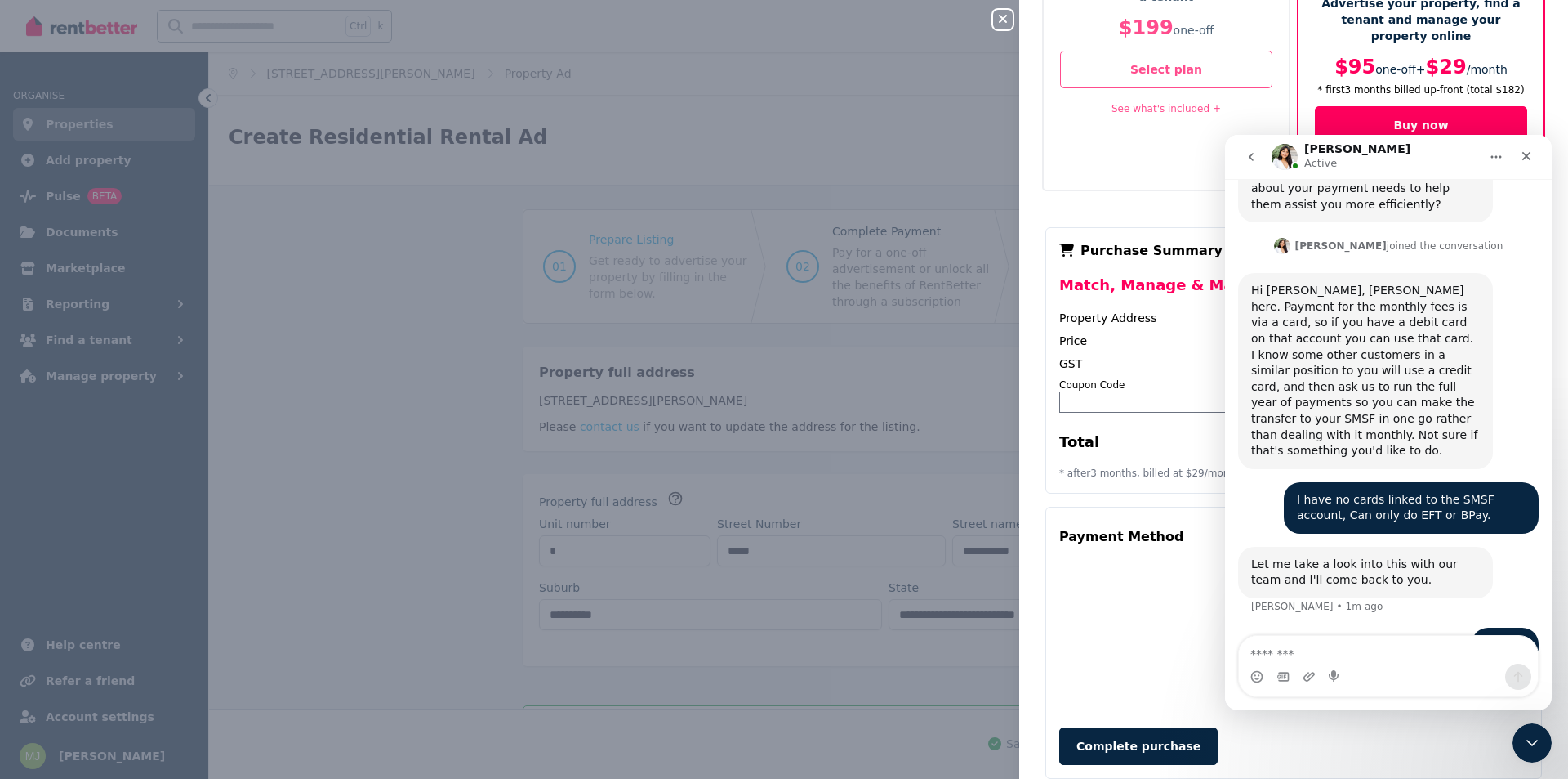
click at [1037, 280] on div "Match (Find a Tenant) Advertise your property and find a tenant $199 one-off Se…" at bounding box center [1293, 350] width 548 height 896
click at [1174, 333] on div "Price" at bounding box center [1175, 341] width 233 height 16
click at [1005, 20] on icon "button" at bounding box center [1002, 18] width 19 height 13
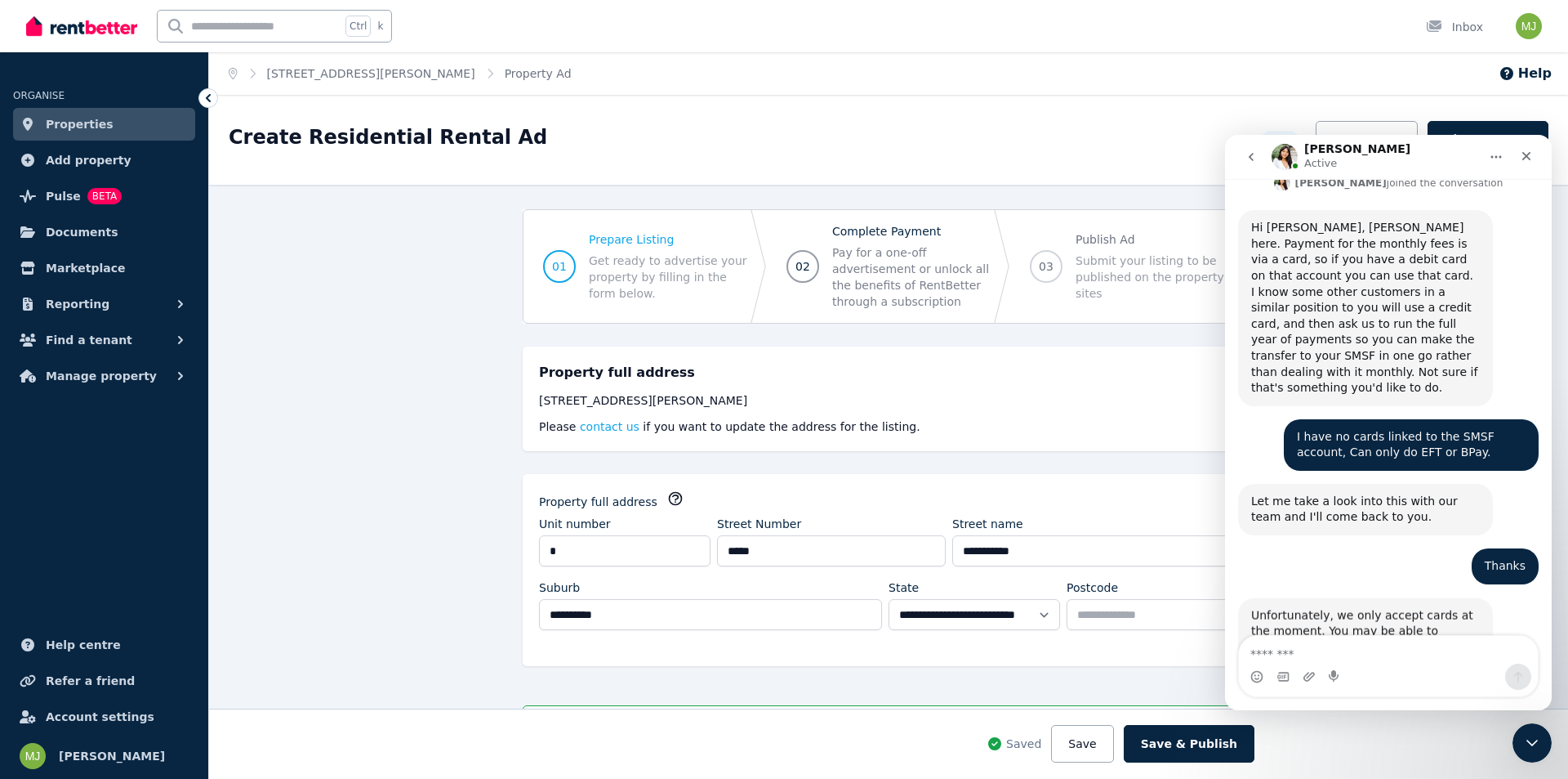
scroll to position [1028, 0]
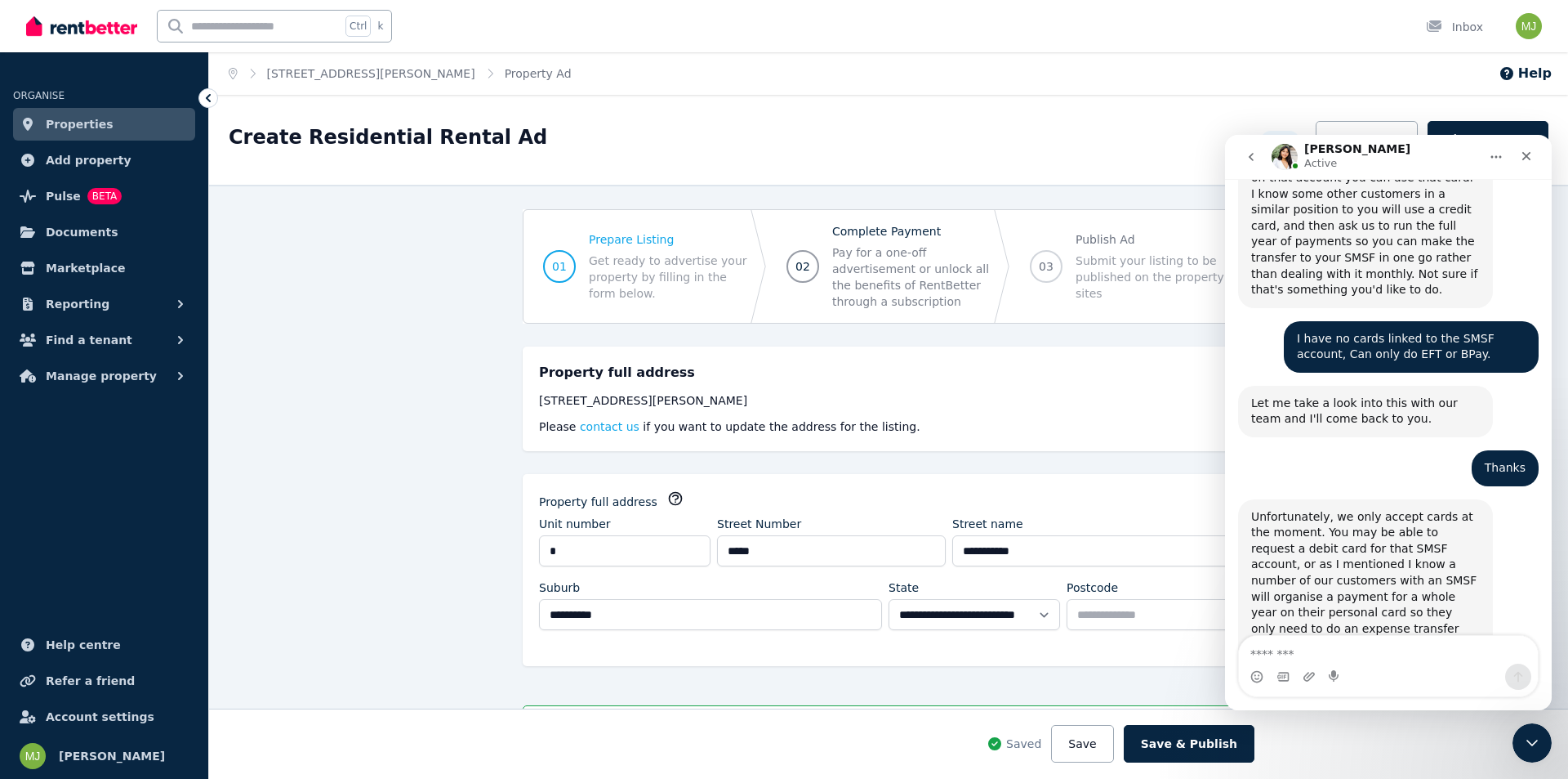
click at [389, 383] on div "**********" at bounding box center [888, 482] width 1359 height 594
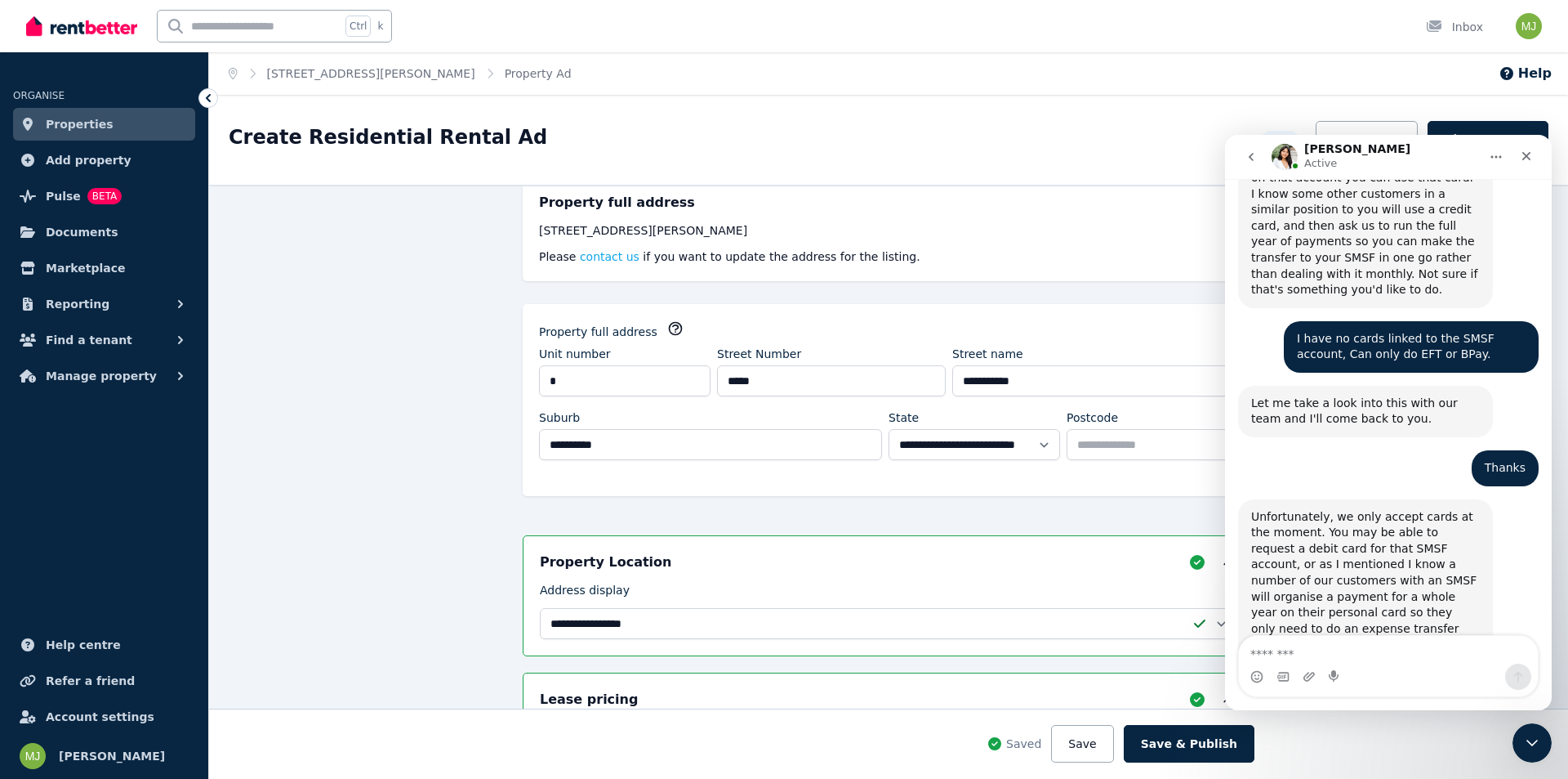
scroll to position [219, 0]
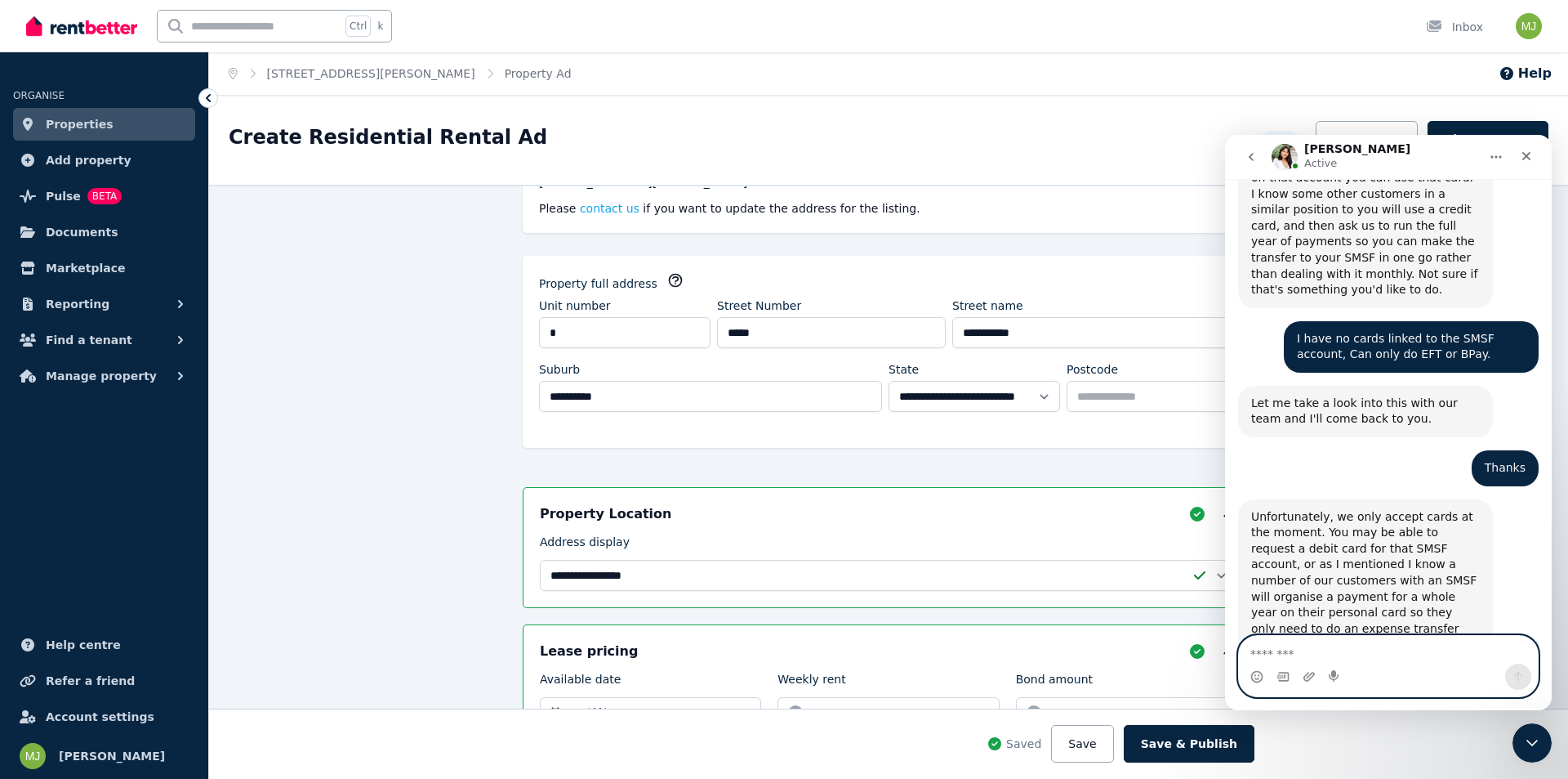
click at [1277, 646] on textarea "Message…" at bounding box center [1388, 649] width 299 height 27
type textarea "**********"
